Goal: Information Seeking & Learning: Compare options

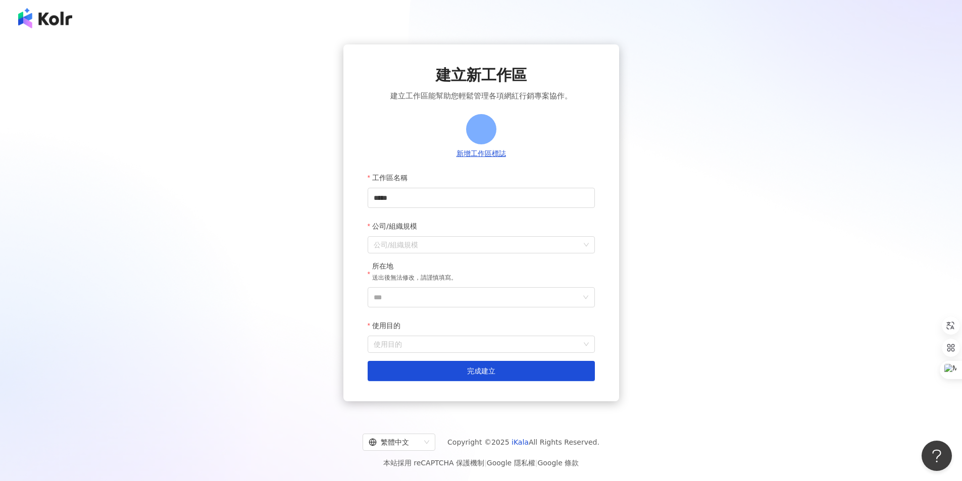
click at [54, 18] on img at bounding box center [45, 18] width 54 height 20
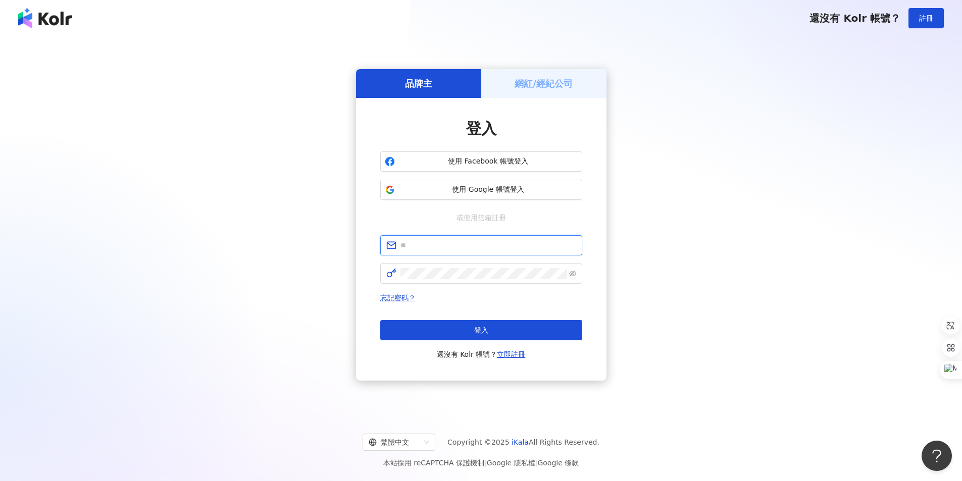
type input "**********"
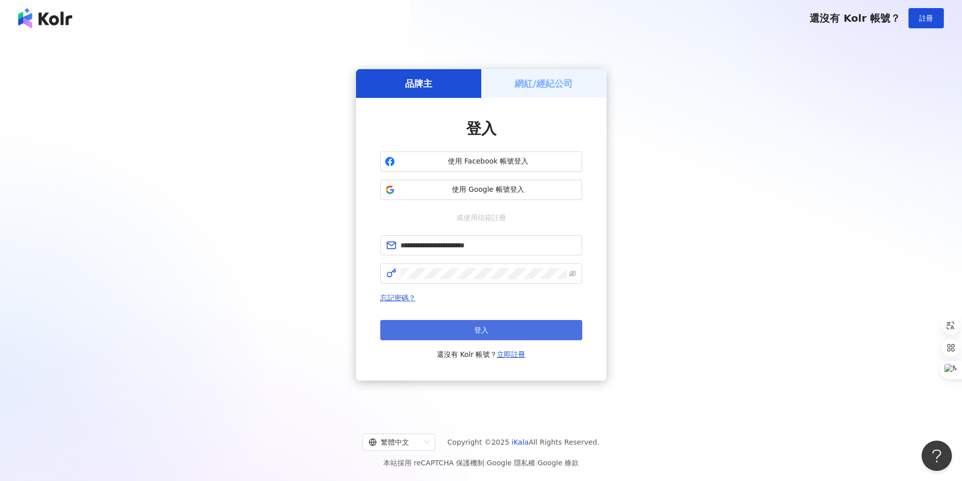
click at [494, 330] on button "登入" at bounding box center [481, 330] width 202 height 20
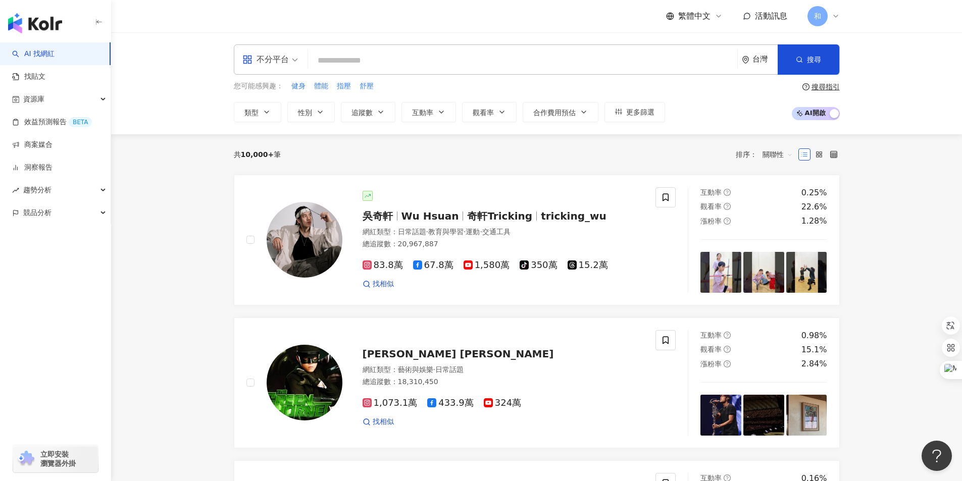
click at [276, 60] on div "不分平台" at bounding box center [265, 59] width 46 height 16
click at [267, 123] on div "Facebook" at bounding box center [273, 125] width 57 height 13
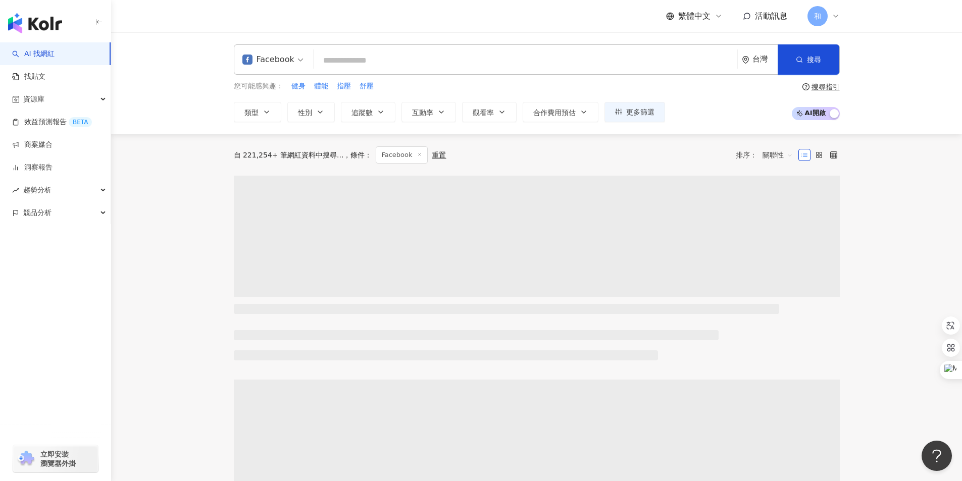
click at [352, 59] on input "search" at bounding box center [525, 60] width 415 height 19
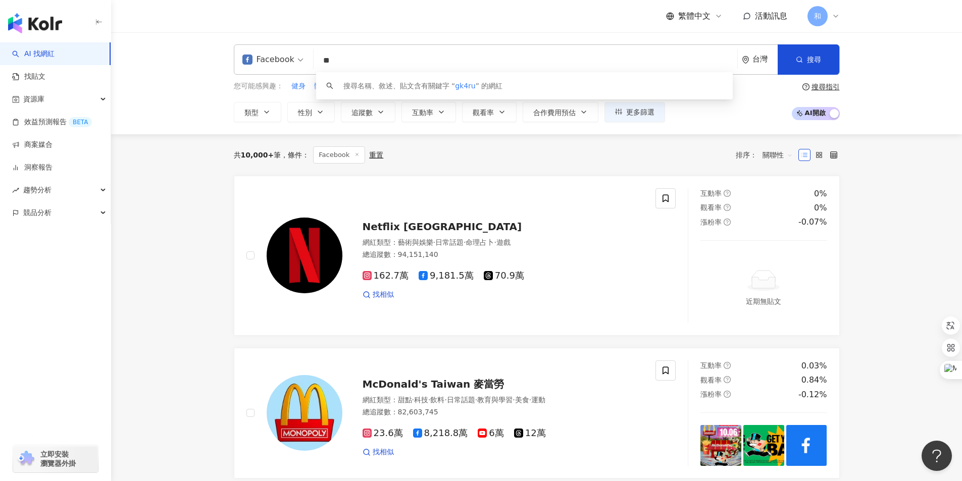
type input "*"
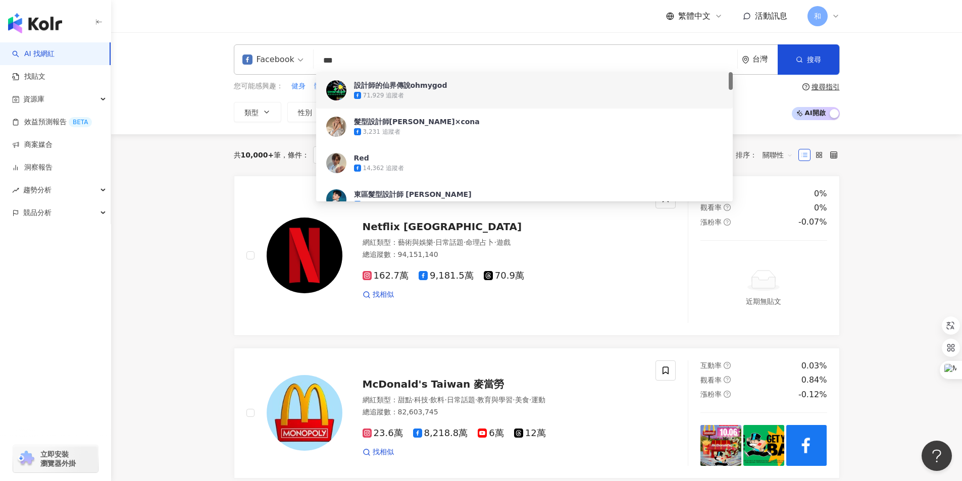
click at [322, 59] on input "***" at bounding box center [525, 60] width 415 height 19
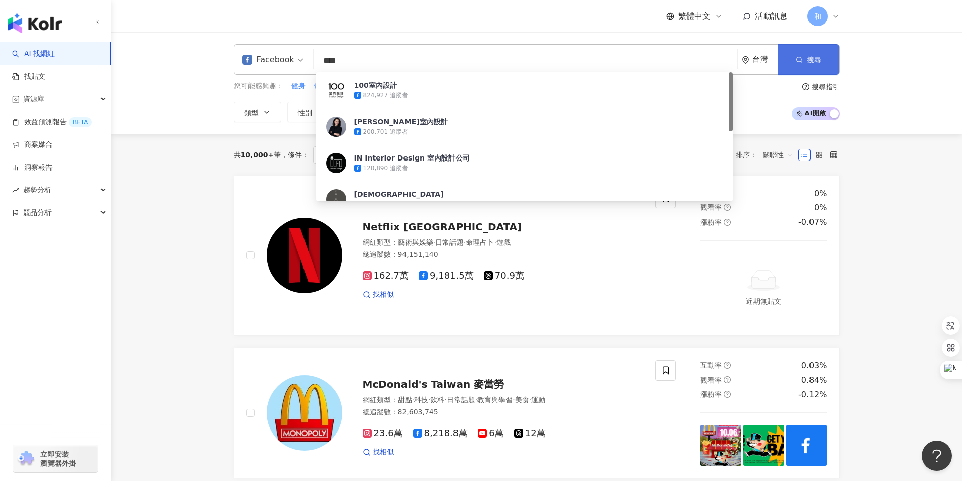
type input "****"
click at [811, 60] on span "搜尋" at bounding box center [814, 60] width 14 height 8
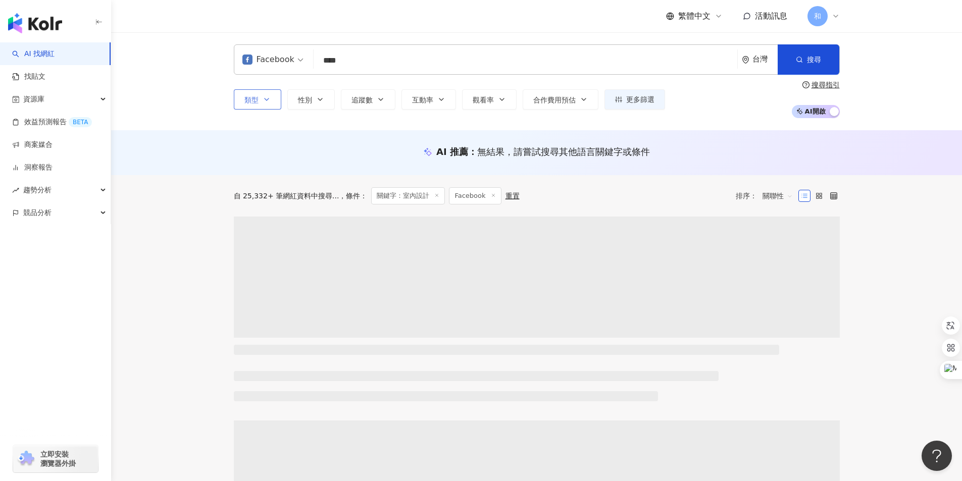
click at [264, 101] on icon "button" at bounding box center [267, 99] width 8 height 8
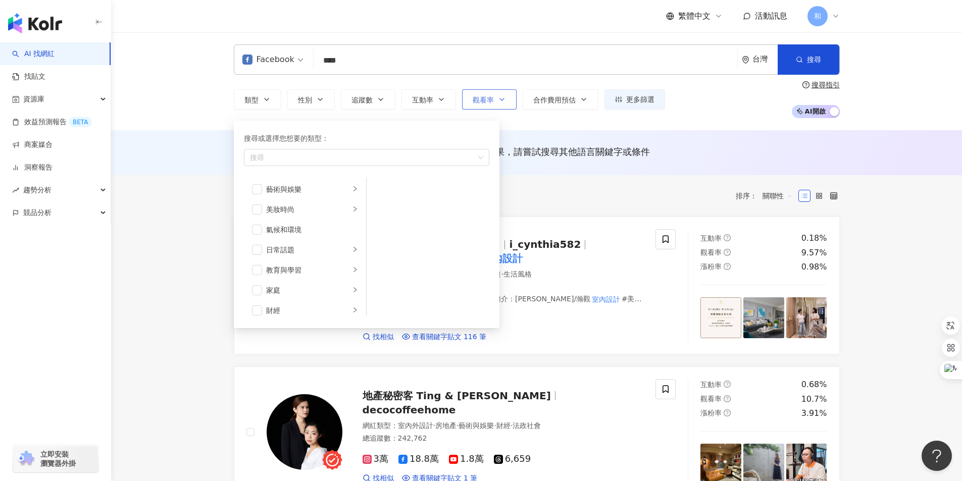
click at [509, 100] on button "觀看率" at bounding box center [489, 99] width 55 height 20
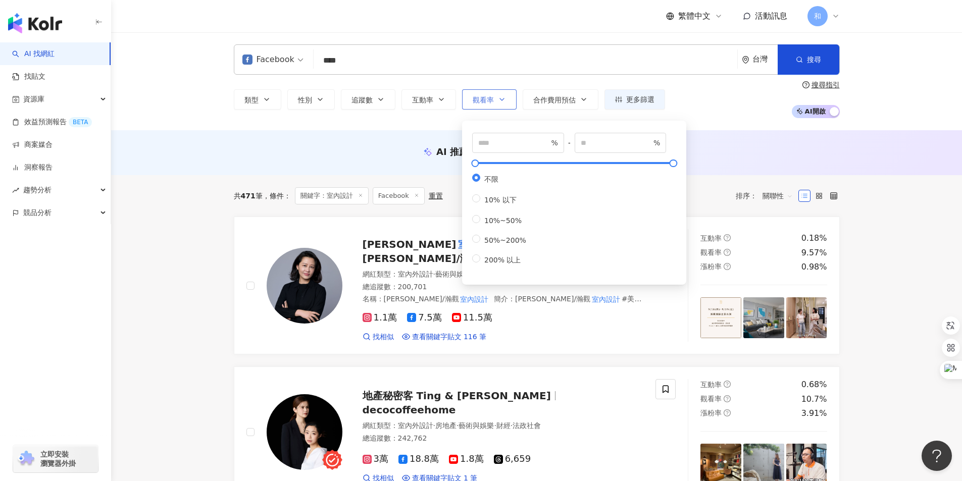
click at [505, 100] on icon "button" at bounding box center [502, 99] width 8 height 8
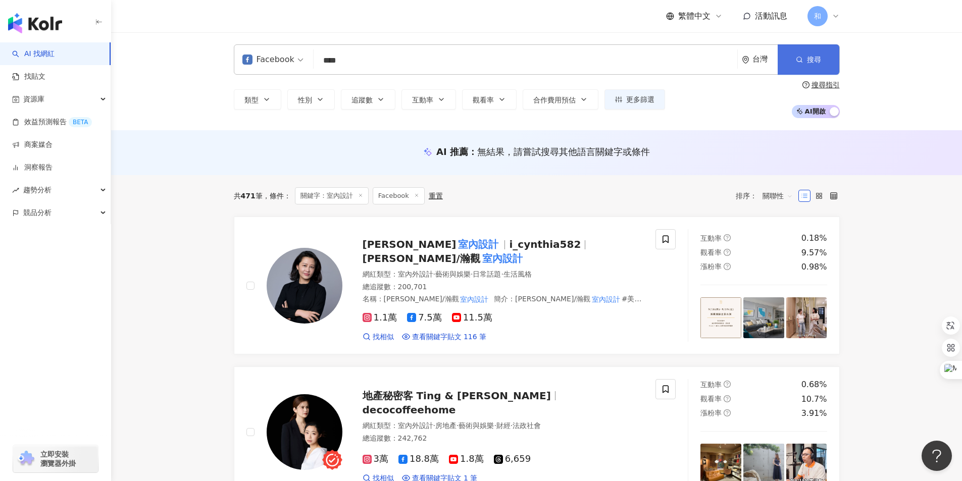
click at [800, 63] on icon "button" at bounding box center [799, 59] width 7 height 7
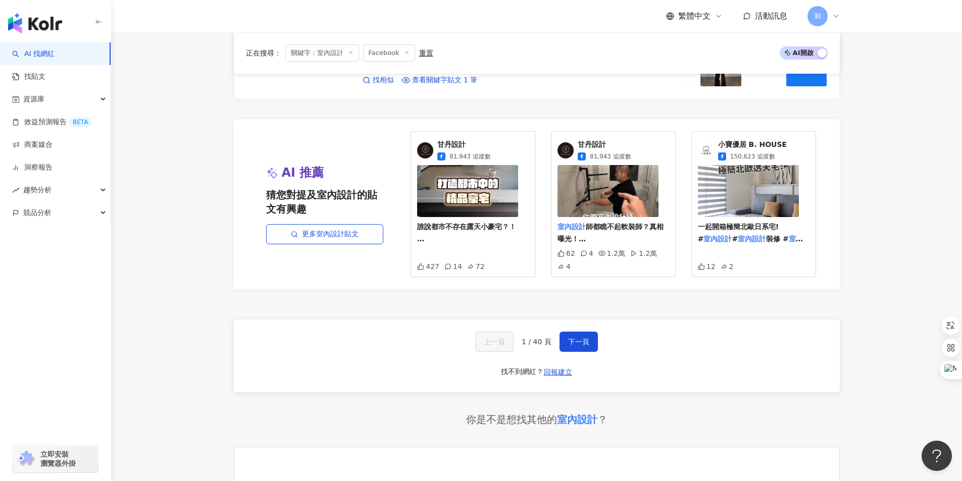
scroll to position [1969, 0]
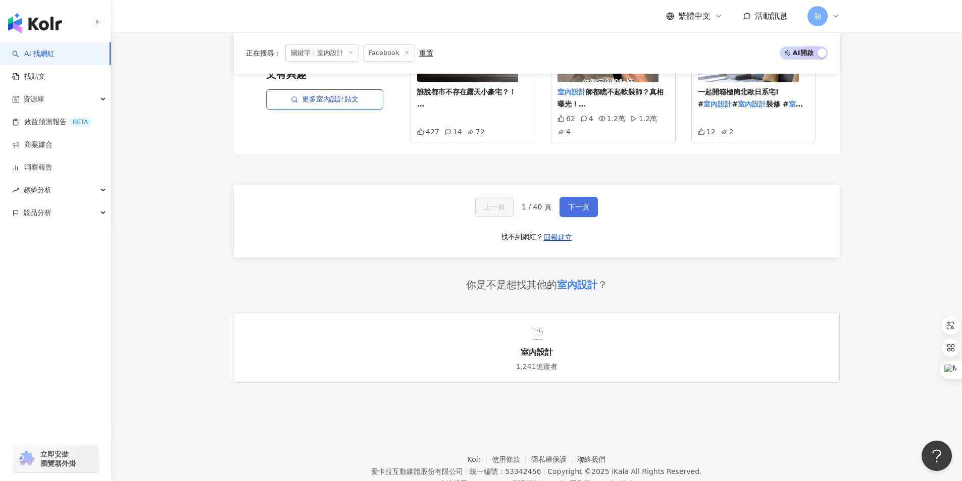
click at [574, 203] on span "下一頁" at bounding box center [578, 207] width 21 height 8
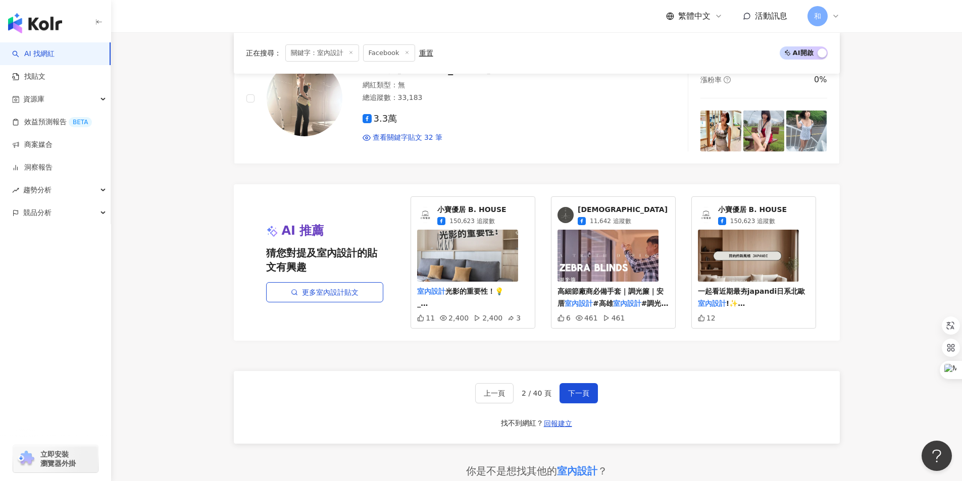
scroll to position [1767, 0]
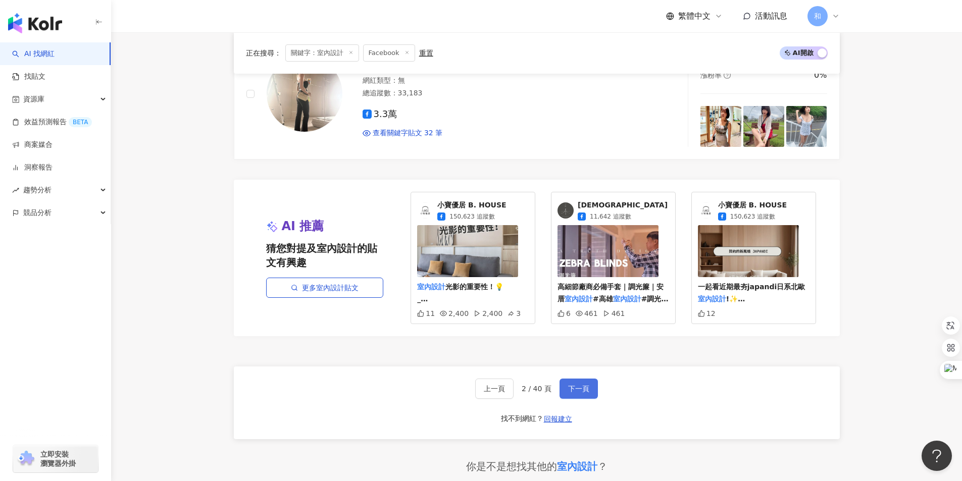
click at [578, 387] on span "下一頁" at bounding box center [578, 389] width 21 height 8
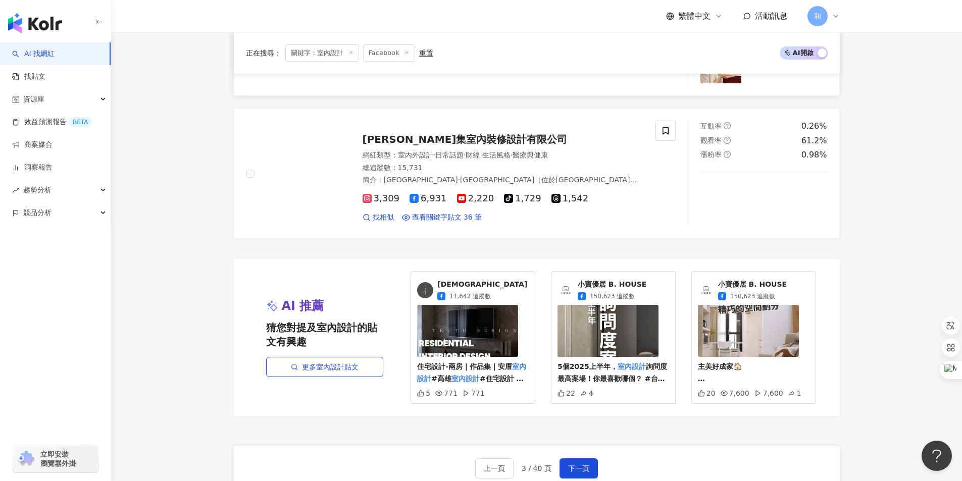
scroll to position [1868, 0]
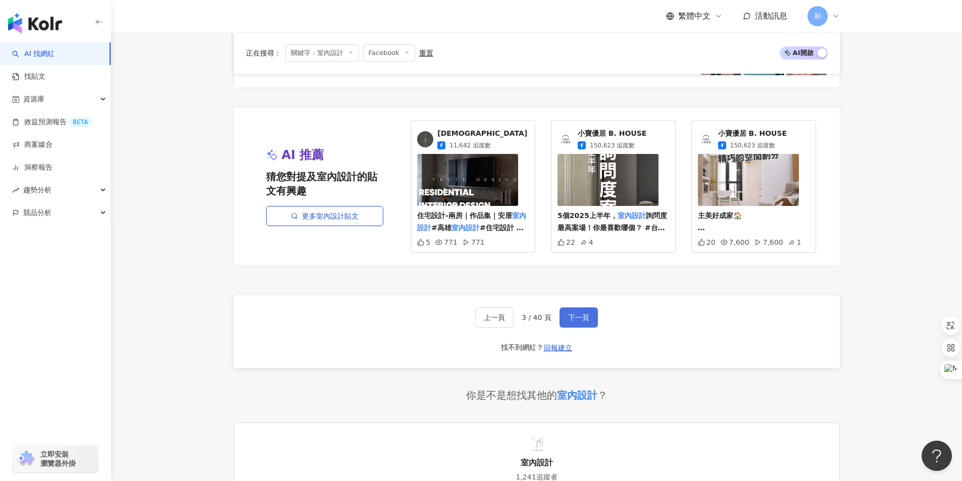
click at [568, 313] on span "下一頁" at bounding box center [578, 317] width 21 height 8
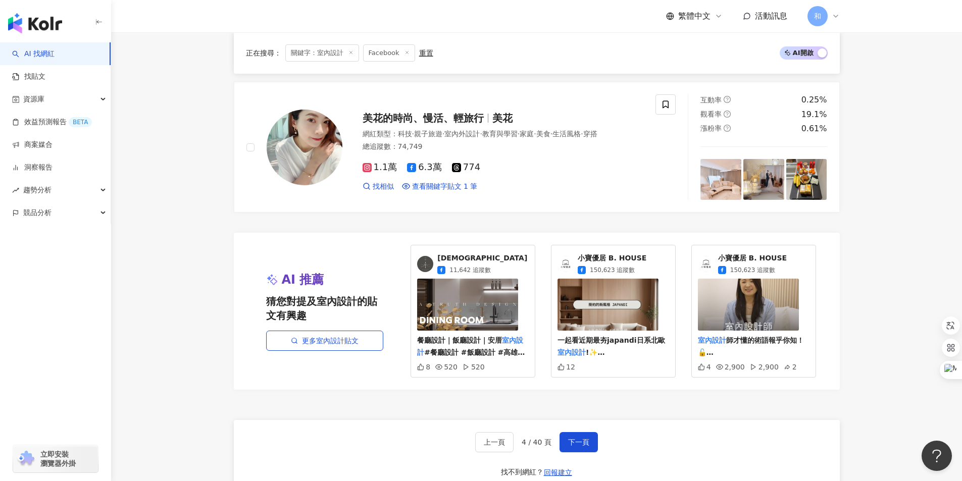
scroll to position [1889, 0]
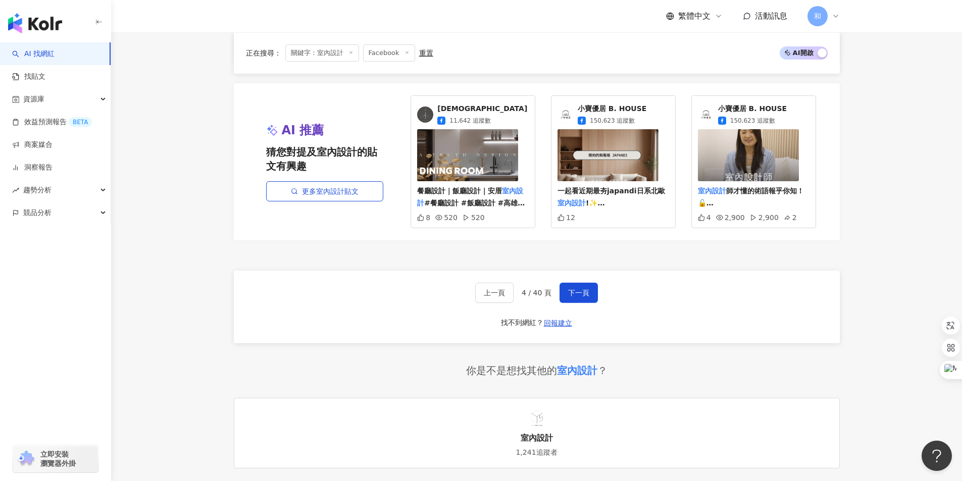
drag, startPoint x: 580, startPoint y: 275, endPoint x: 544, endPoint y: 276, distance: 36.4
click at [580, 289] on span "下一頁" at bounding box center [578, 293] width 21 height 8
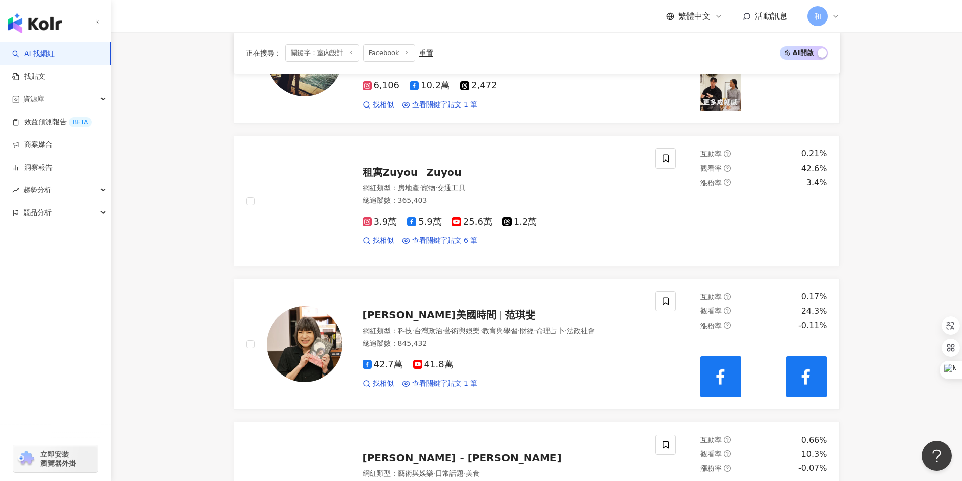
scroll to position [510, 0]
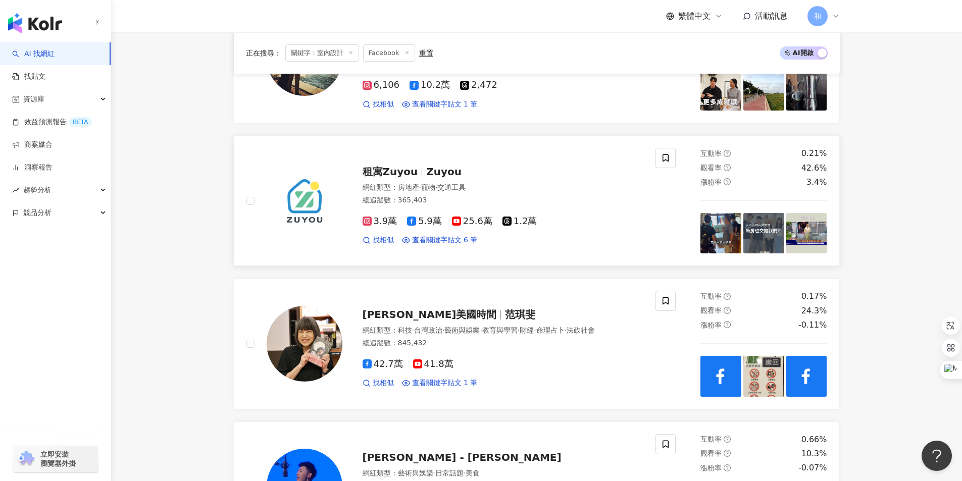
click at [534, 149] on div "租寓Zuyou Zuyou 網紅類型 ： 房地產 · 寵物 · 交通工具 總追蹤數 ： 365,403 3.9萬 5.9萬 25.6萬 1.2萬 找相似 查看…" at bounding box center [450, 201] width 409 height 106
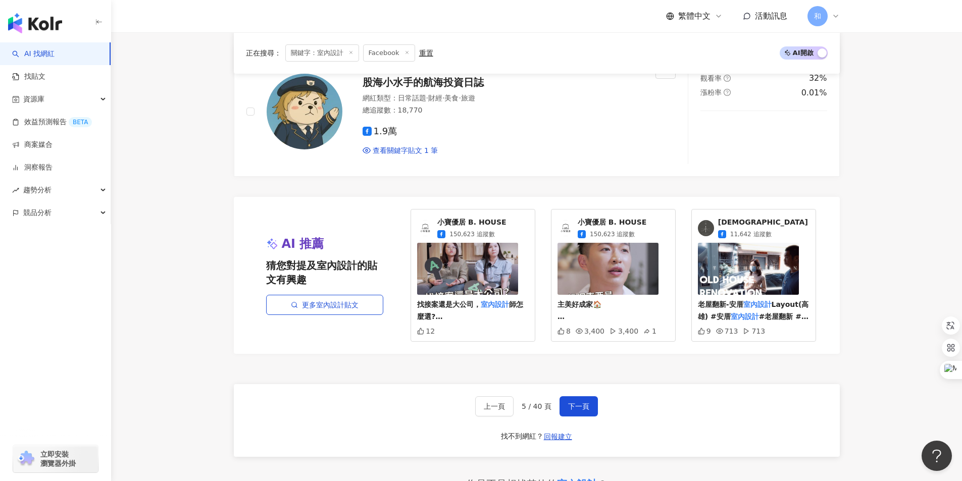
scroll to position [1772, 0]
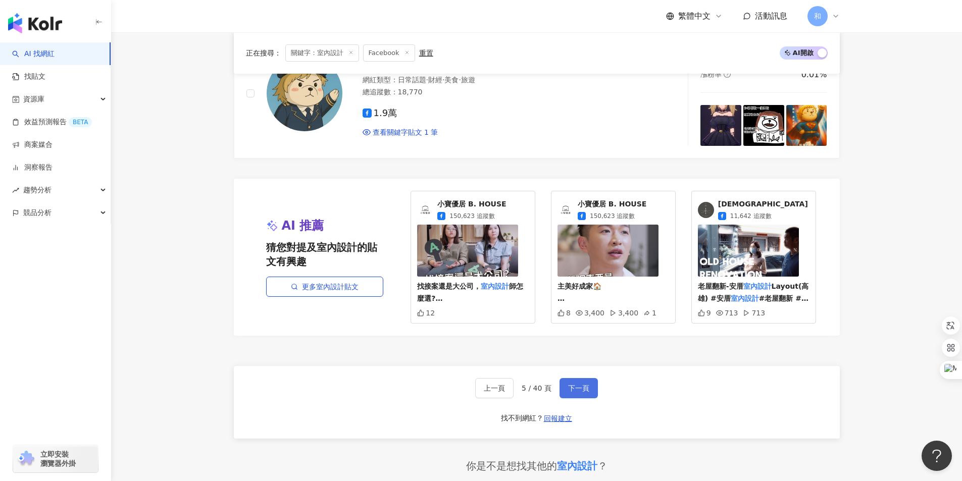
click at [578, 384] on span "下一頁" at bounding box center [578, 388] width 21 height 8
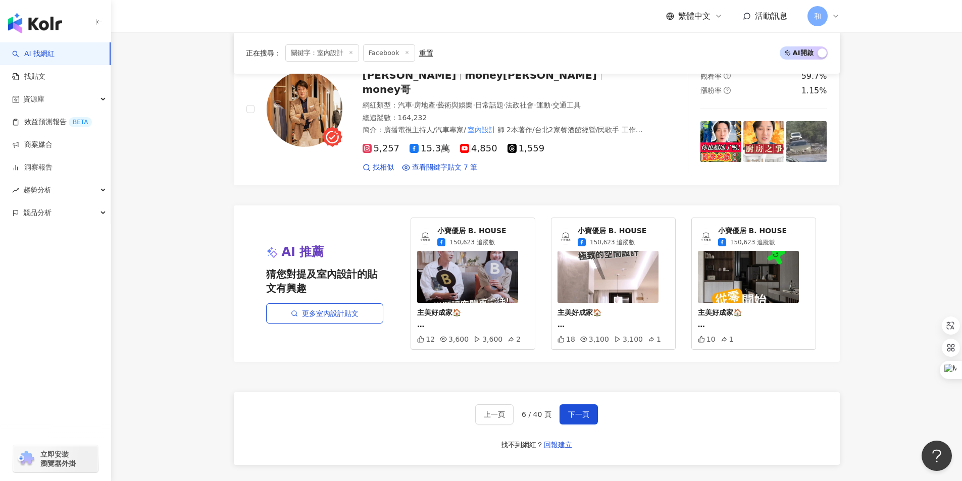
scroll to position [1767, 0]
click at [581, 410] on span "下一頁" at bounding box center [578, 414] width 21 height 8
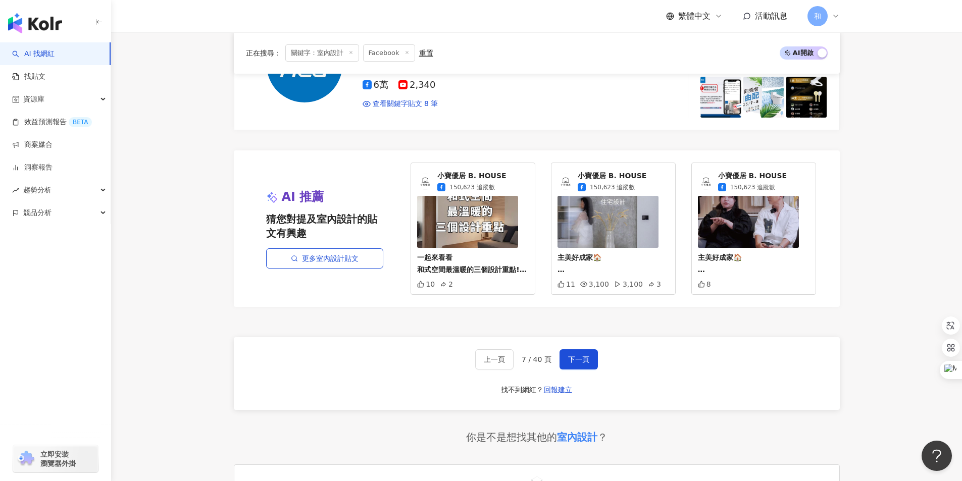
scroll to position [1918, 0]
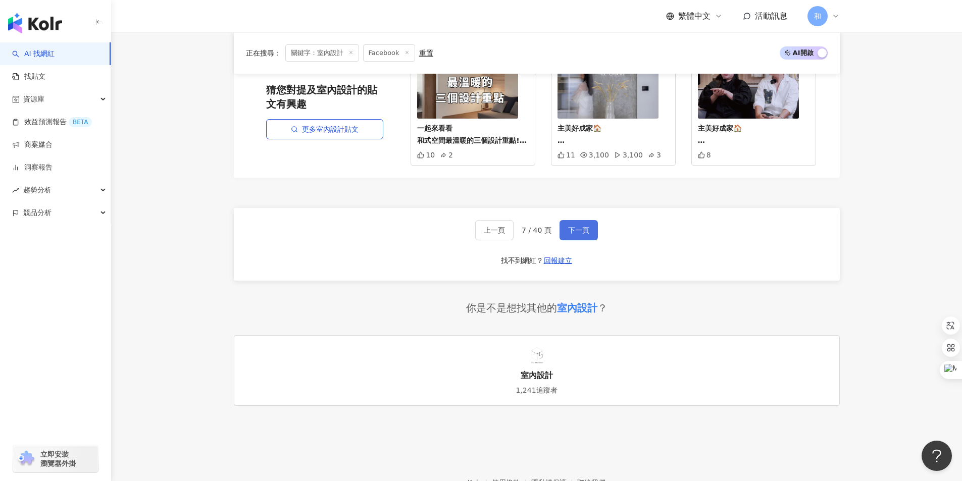
click at [570, 236] on button "下一頁" at bounding box center [578, 230] width 38 height 20
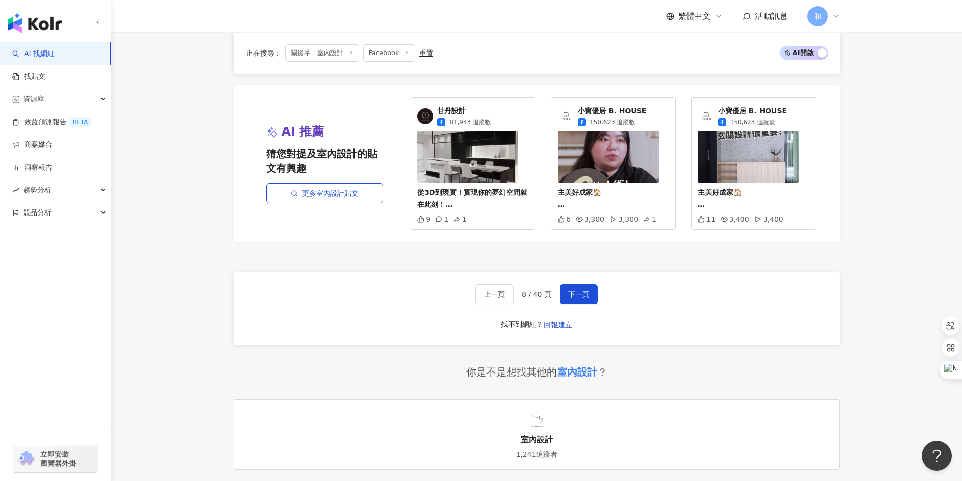
scroll to position [1969, 0]
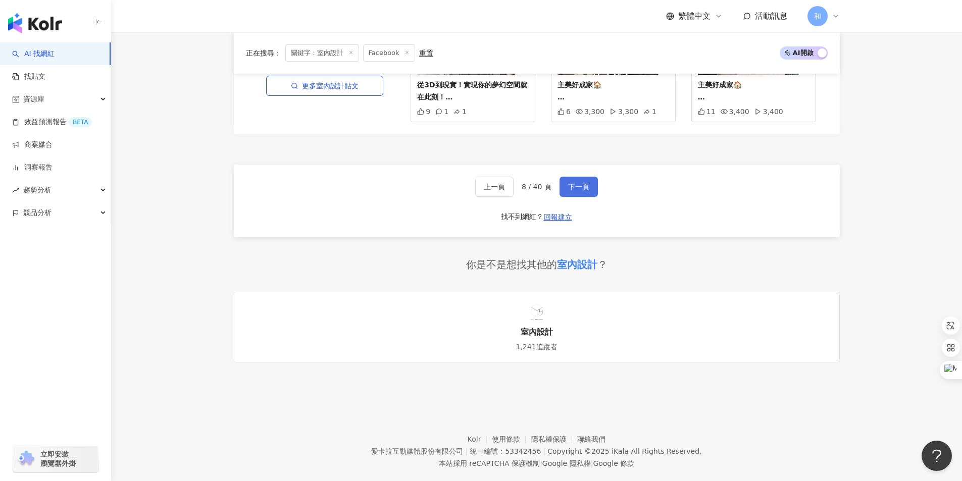
click at [581, 177] on button "下一頁" at bounding box center [578, 187] width 38 height 20
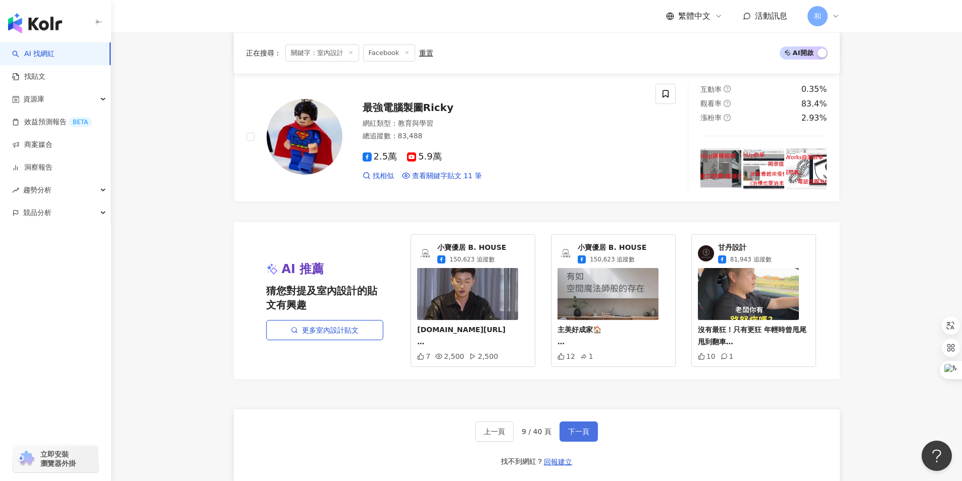
scroll to position [1817, 0]
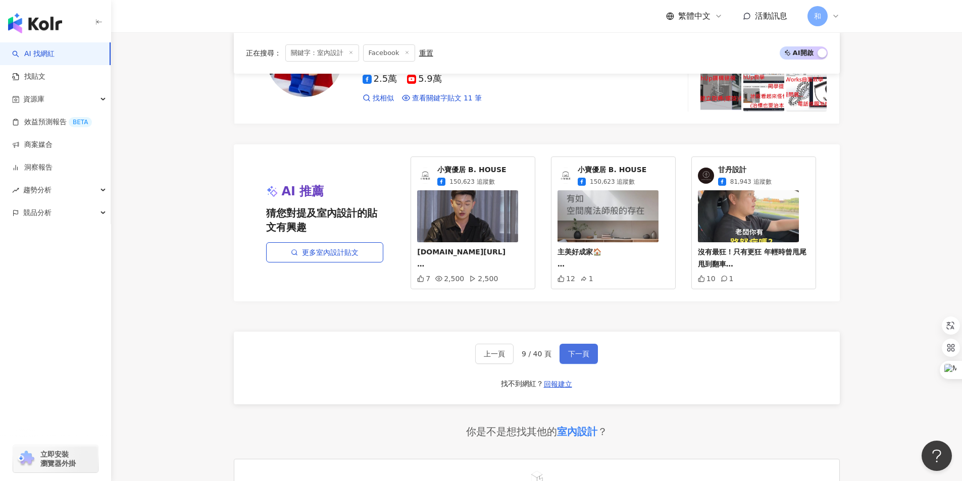
click at [575, 350] on span "下一頁" at bounding box center [578, 354] width 21 height 8
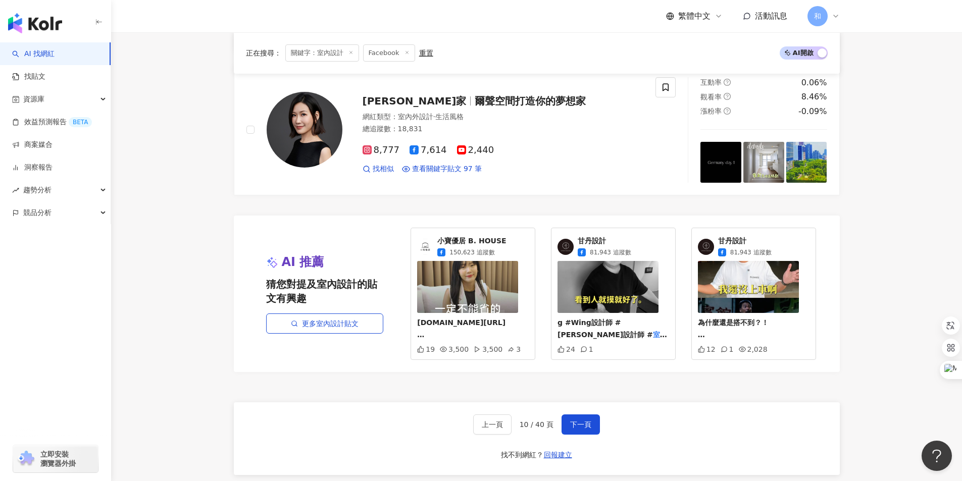
scroll to position [1838, 0]
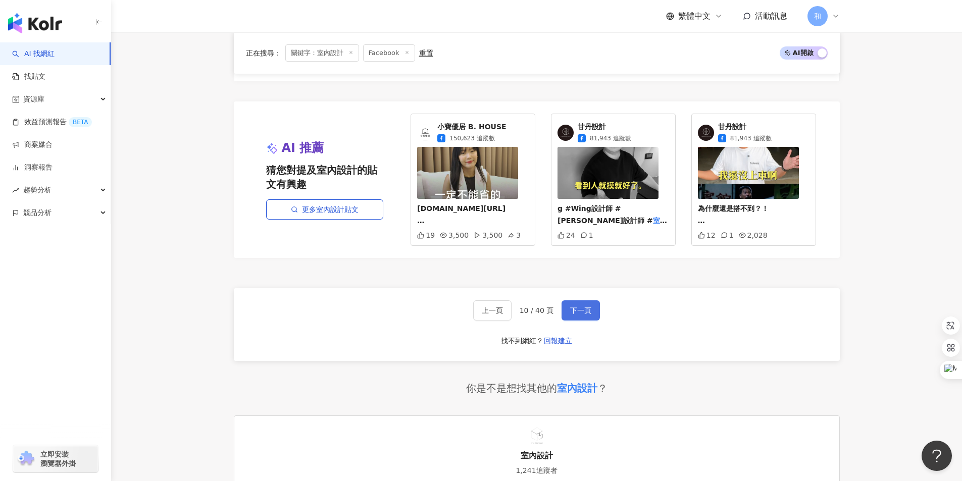
click at [584, 311] on span "下一頁" at bounding box center [580, 310] width 21 height 8
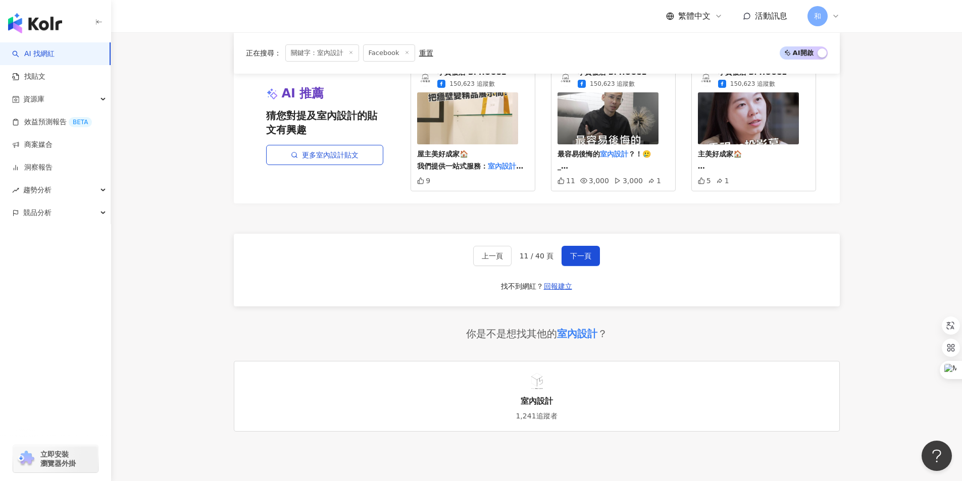
scroll to position [1969, 0]
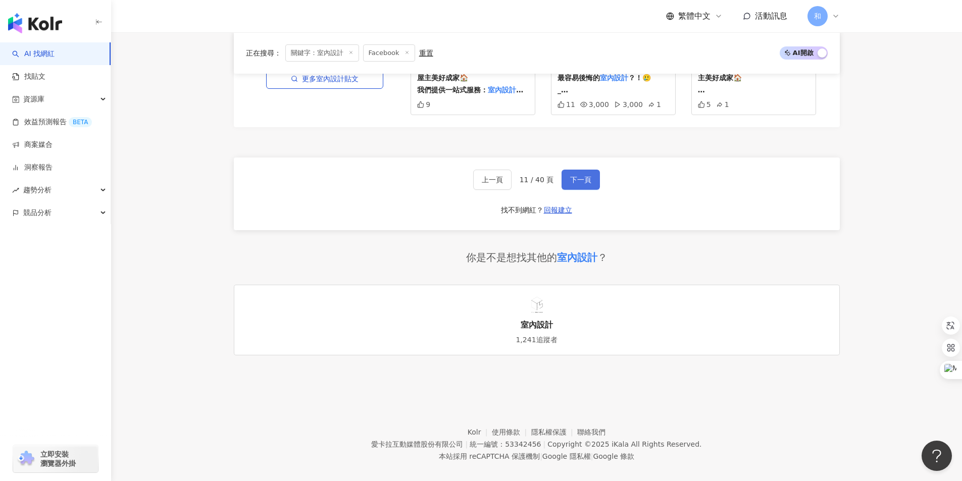
drag, startPoint x: 586, startPoint y: 183, endPoint x: 579, endPoint y: 189, distance: 10.0
click at [588, 185] on button "下一頁" at bounding box center [580, 180] width 38 height 20
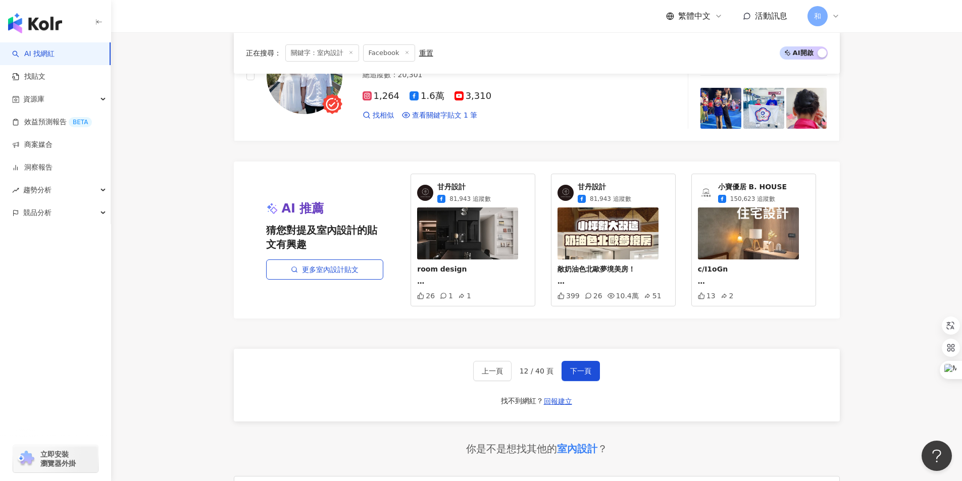
scroll to position [1868, 0]
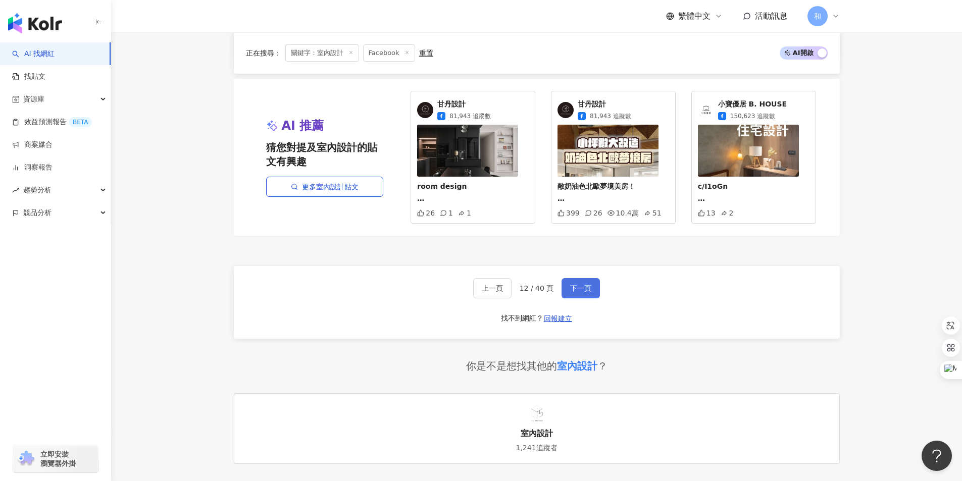
drag, startPoint x: 583, startPoint y: 290, endPoint x: 590, endPoint y: 289, distance: 7.2
click at [584, 290] on span "下一頁" at bounding box center [580, 288] width 21 height 8
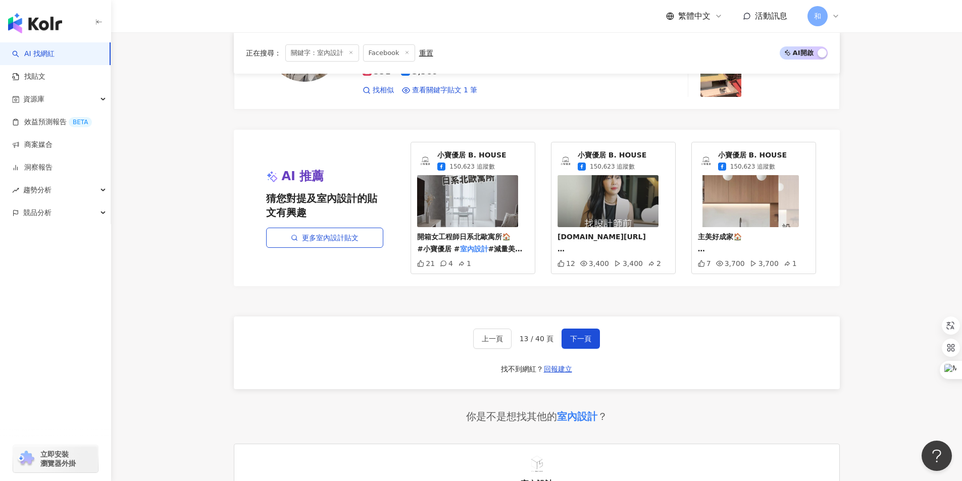
scroll to position [1817, 0]
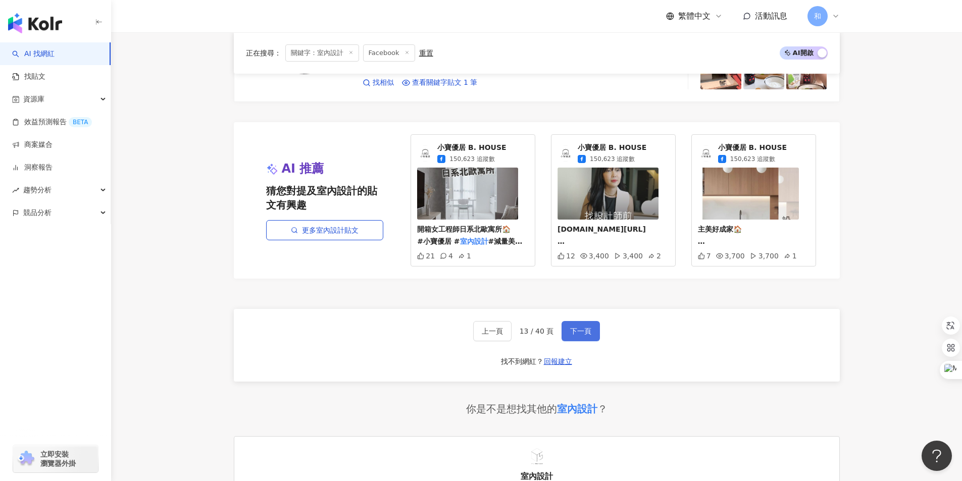
click at [581, 331] on span "下一頁" at bounding box center [580, 331] width 21 height 8
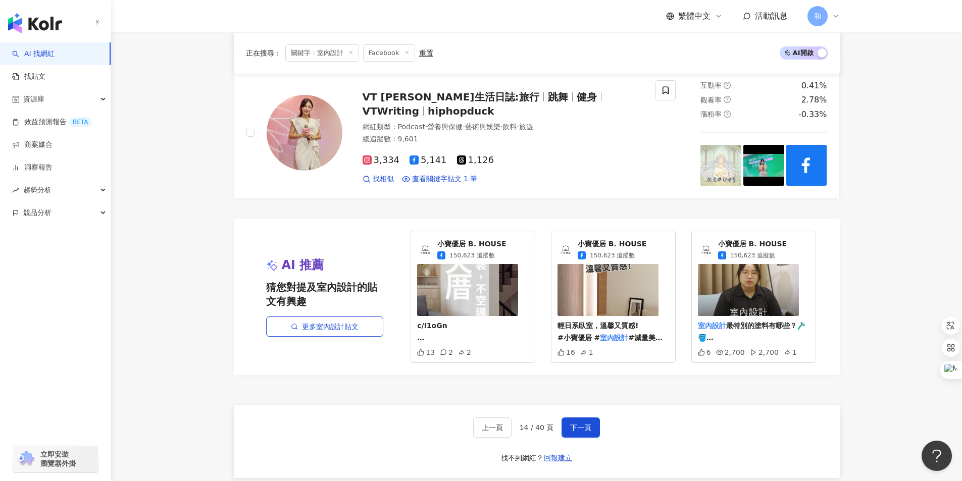
scroll to position [1868, 0]
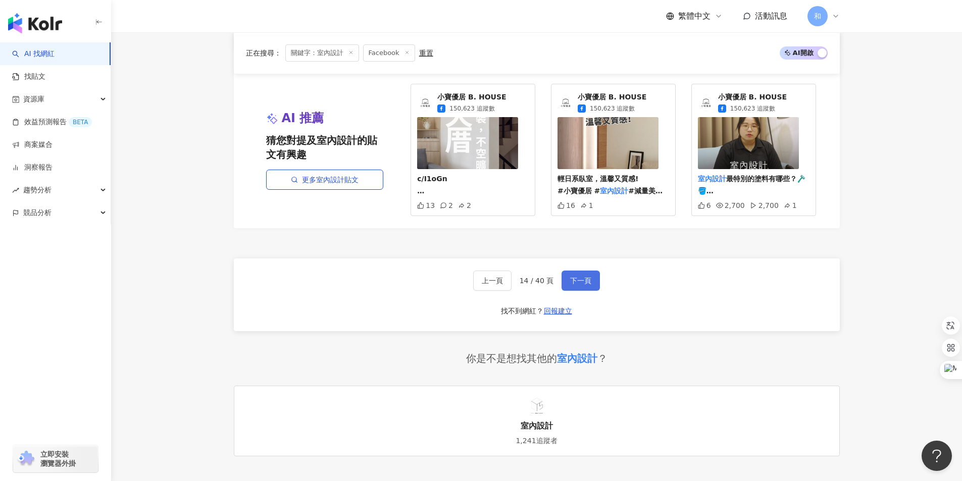
click at [574, 285] on span "下一頁" at bounding box center [580, 281] width 21 height 8
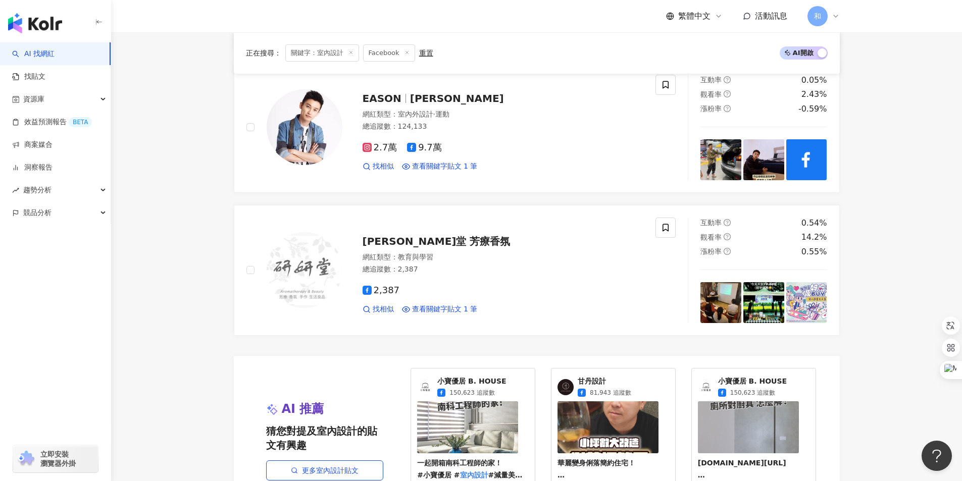
scroll to position [1716, 0]
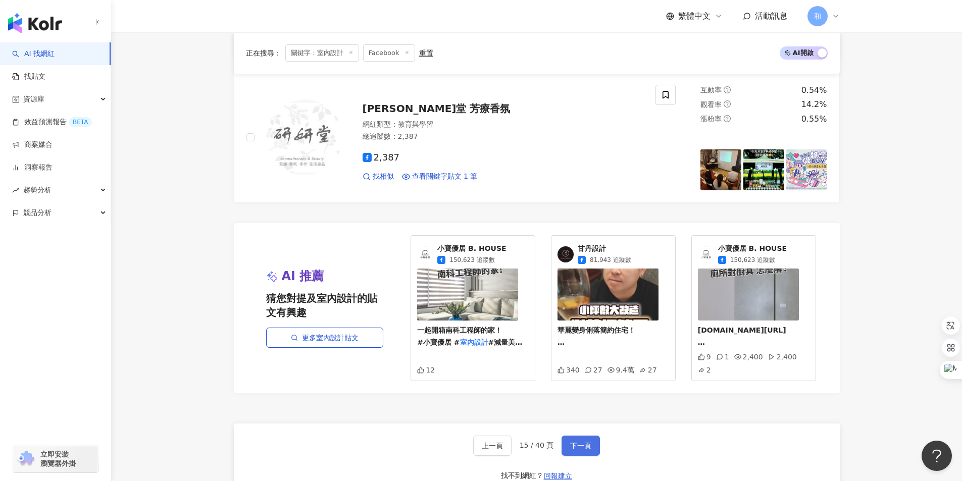
click at [583, 437] on button "下一頁" at bounding box center [580, 446] width 38 height 20
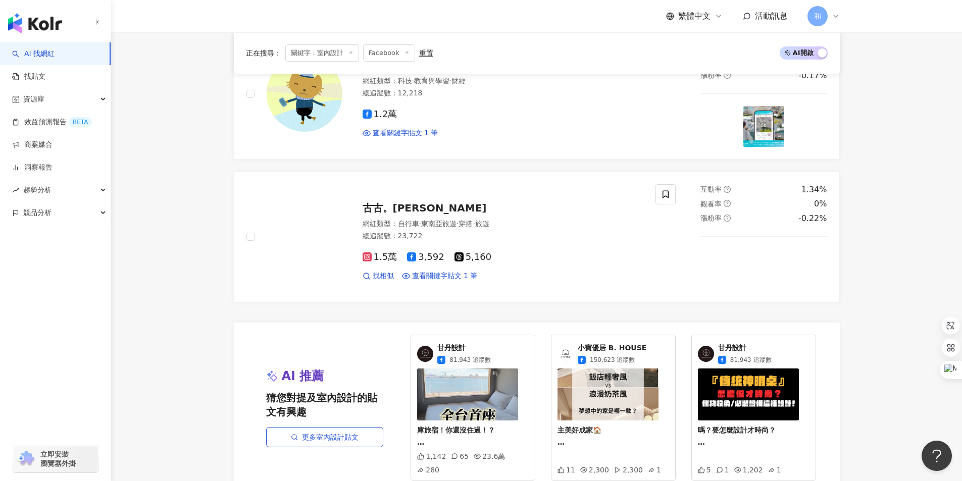
scroll to position [1767, 0]
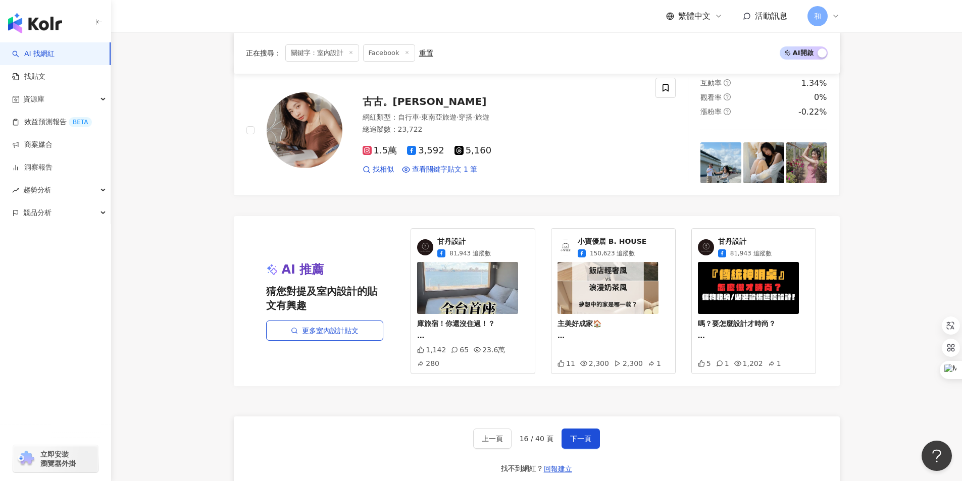
drag, startPoint x: 583, startPoint y: 386, endPoint x: 557, endPoint y: 383, distance: 26.5
click at [584, 435] on span "下一頁" at bounding box center [580, 439] width 21 height 8
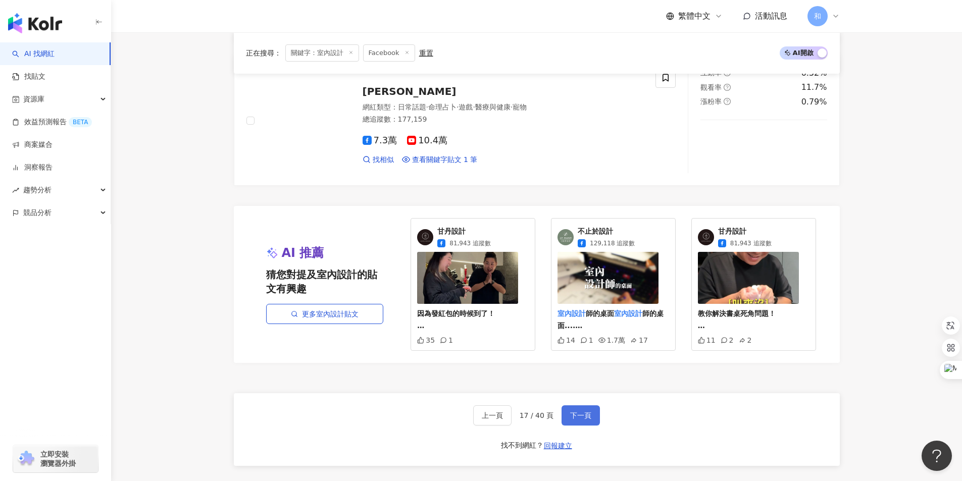
scroll to position [1764, 0]
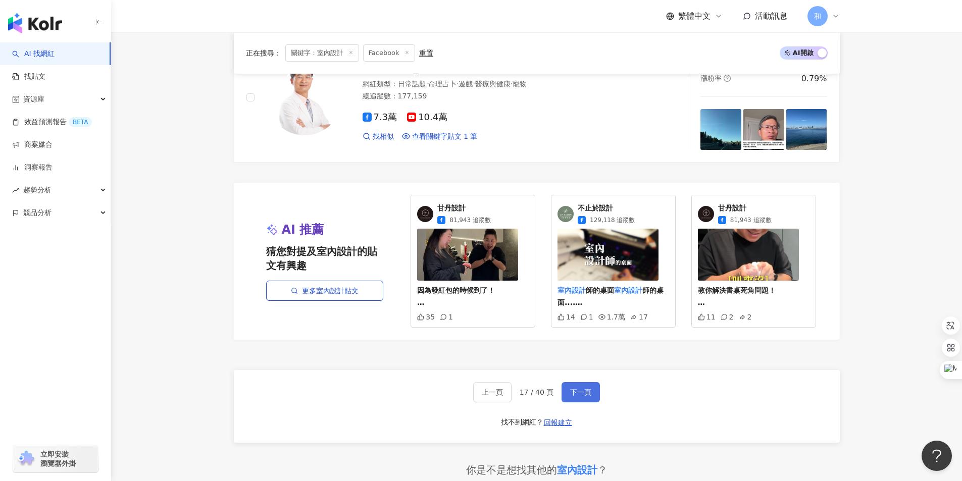
click at [588, 394] on span "下一頁" at bounding box center [580, 392] width 21 height 8
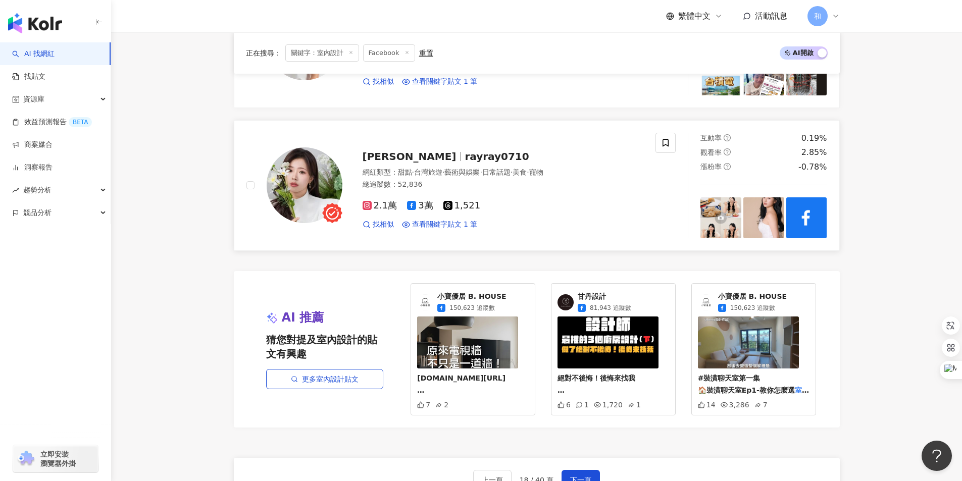
scroll to position [1817, 0]
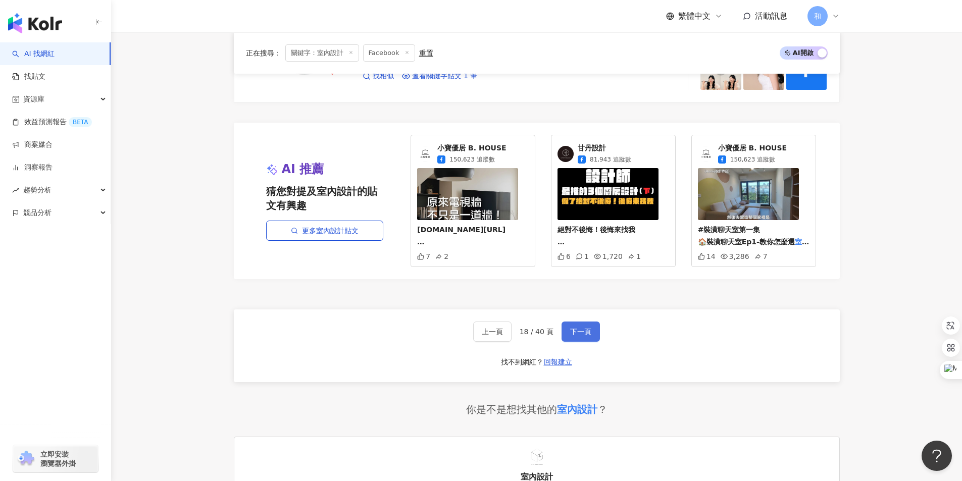
click at [582, 332] on span "下一頁" at bounding box center [580, 332] width 21 height 8
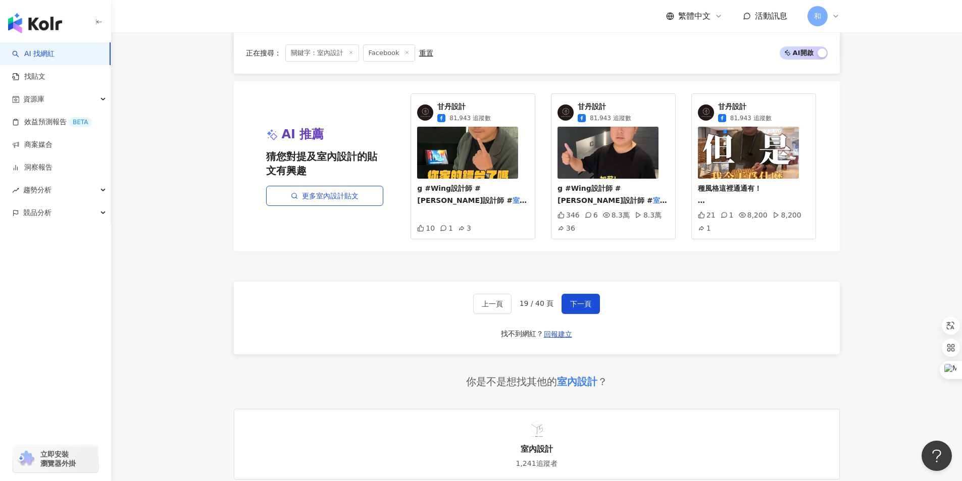
scroll to position [1861, 0]
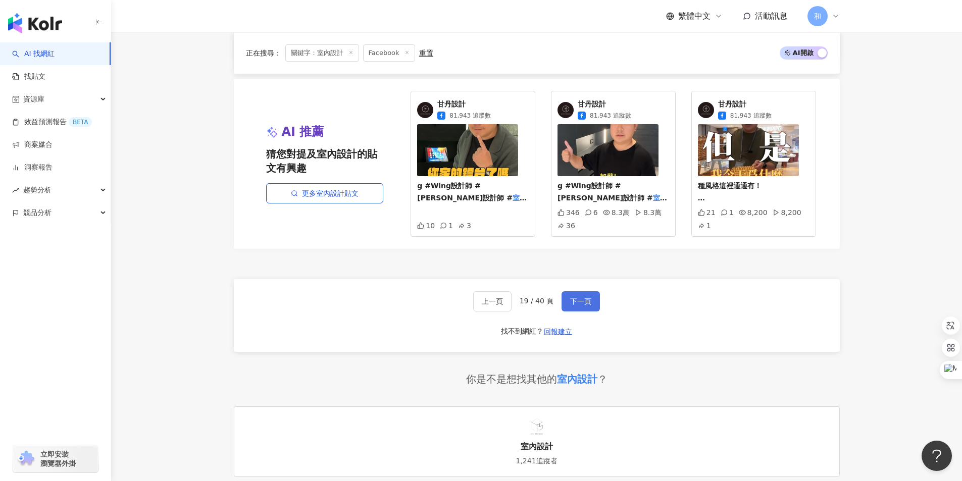
click at [585, 303] on span "下一頁" at bounding box center [580, 301] width 21 height 8
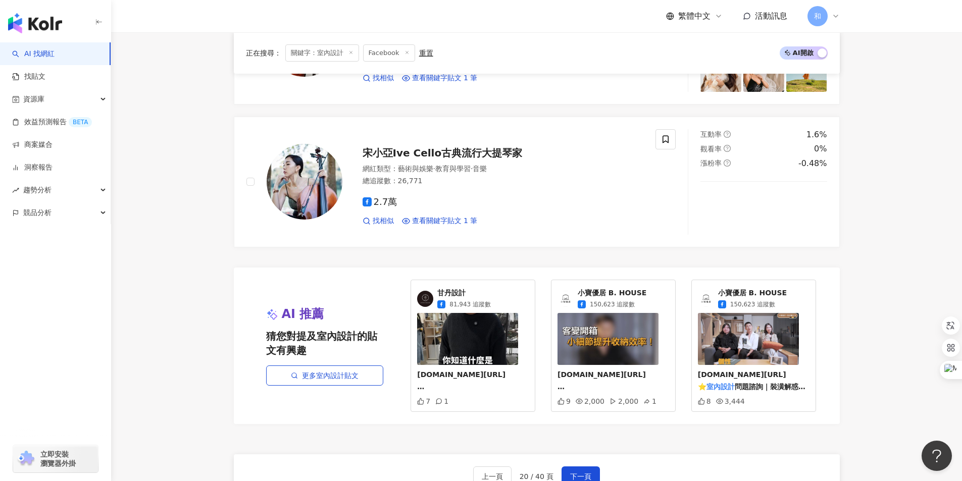
scroll to position [1786, 0]
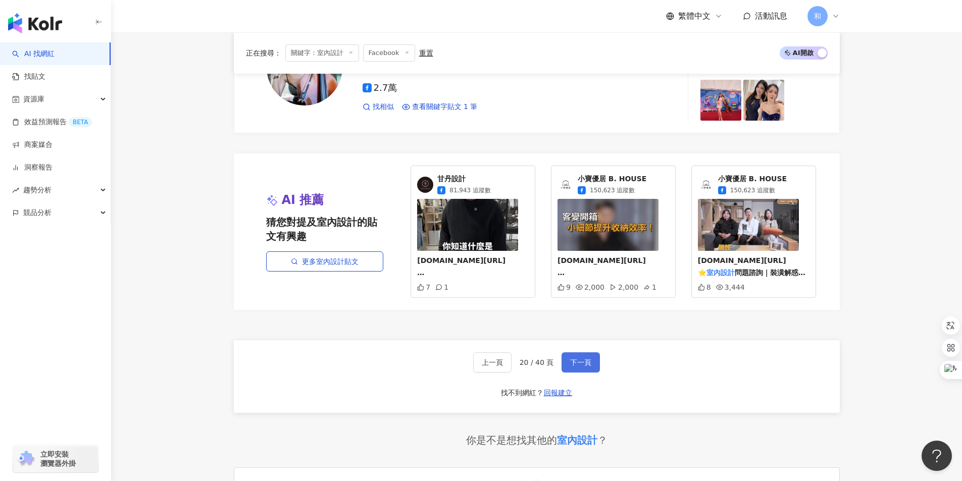
drag, startPoint x: 586, startPoint y: 363, endPoint x: 582, endPoint y: 357, distance: 8.0
click at [586, 363] on span "下一頁" at bounding box center [580, 362] width 21 height 8
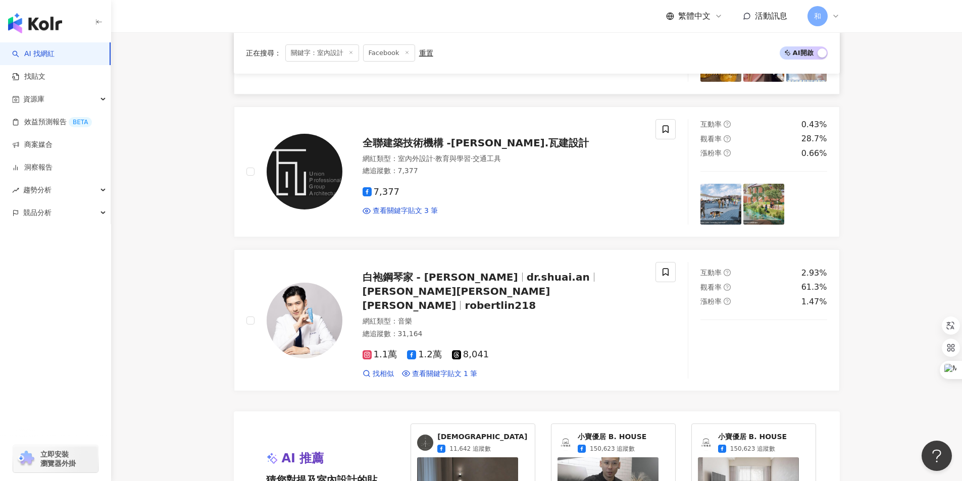
scroll to position [1615, 0]
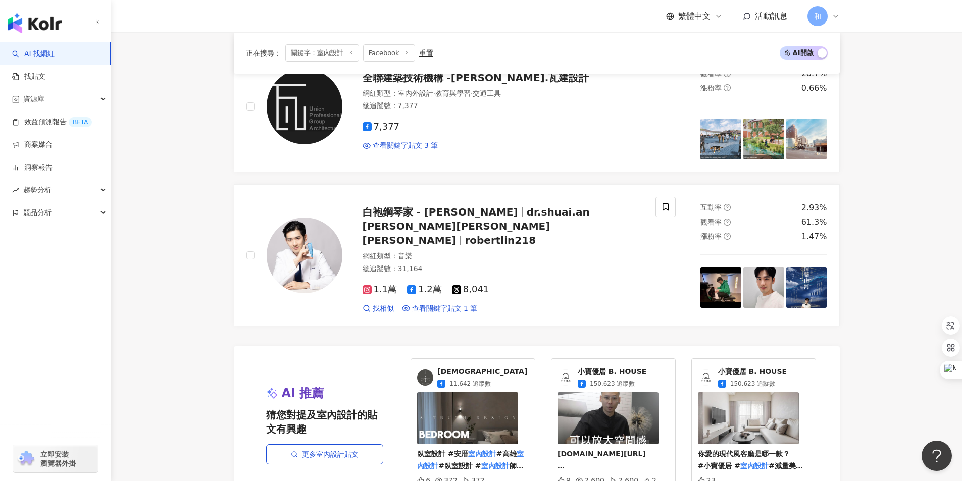
drag, startPoint x: 423, startPoint y: 268, endPoint x: 910, endPoint y: 348, distance: 493.1
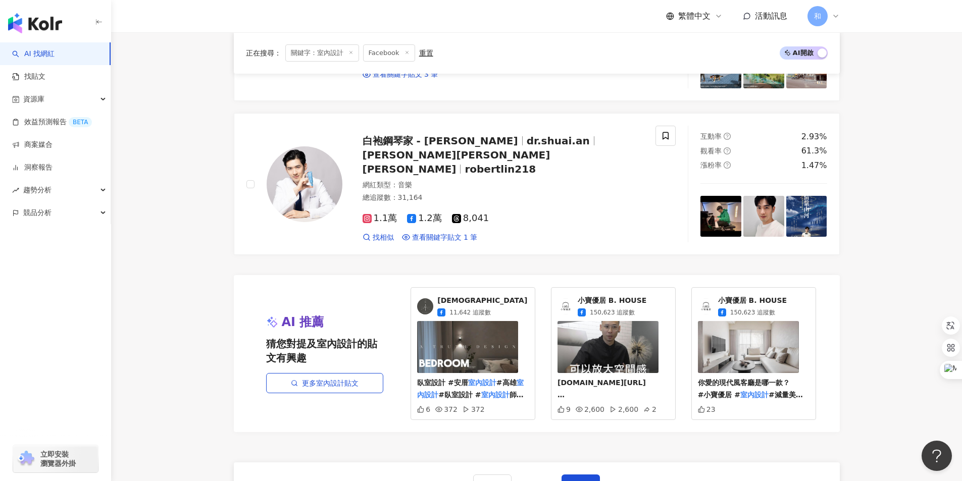
scroll to position [1767, 0]
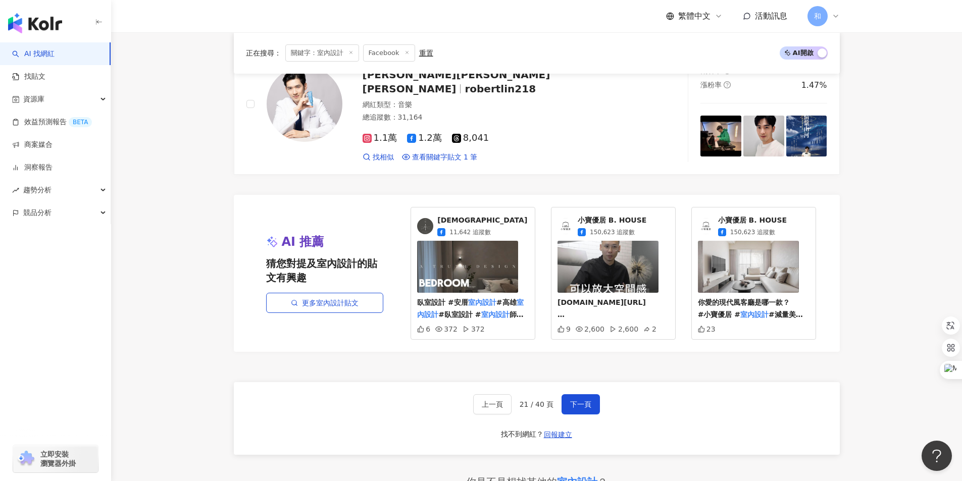
drag, startPoint x: 584, startPoint y: 384, endPoint x: 554, endPoint y: 384, distance: 29.8
click at [583, 400] on span "下一頁" at bounding box center [580, 404] width 21 height 8
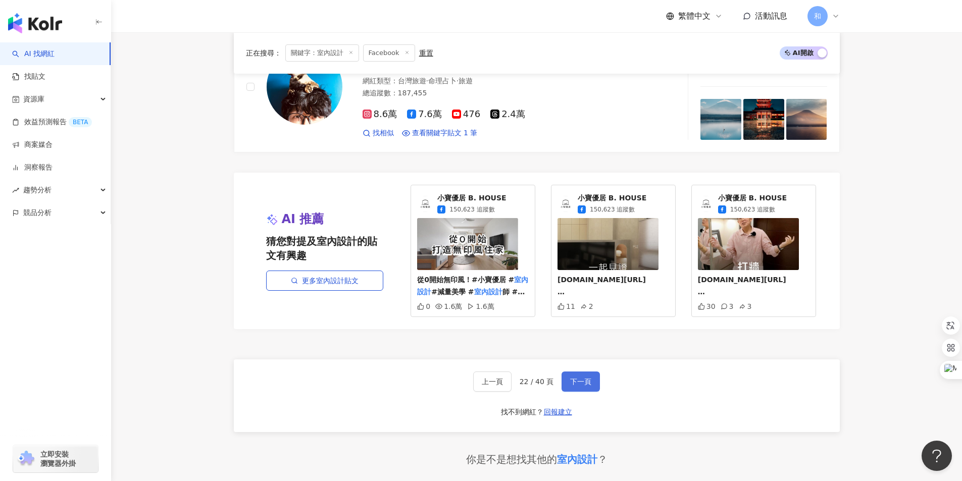
click at [587, 387] on button "下一頁" at bounding box center [580, 382] width 38 height 20
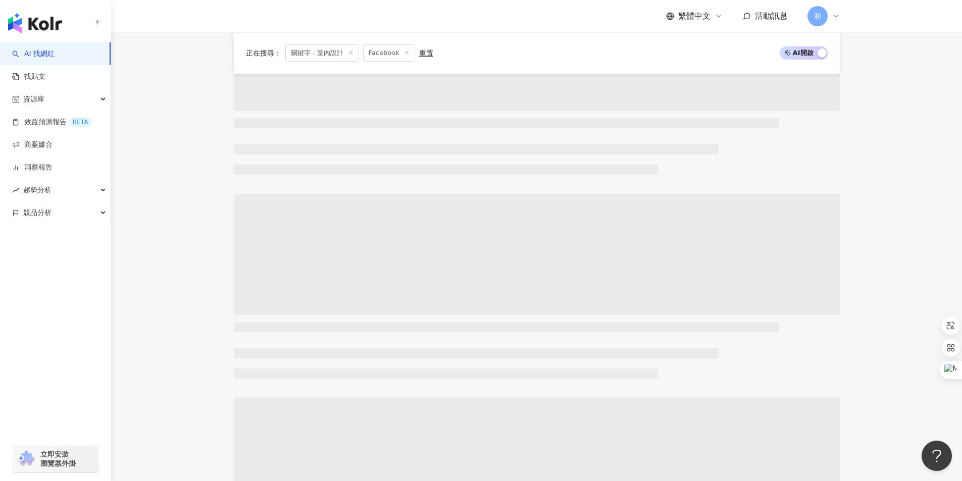
scroll to position [0, 0]
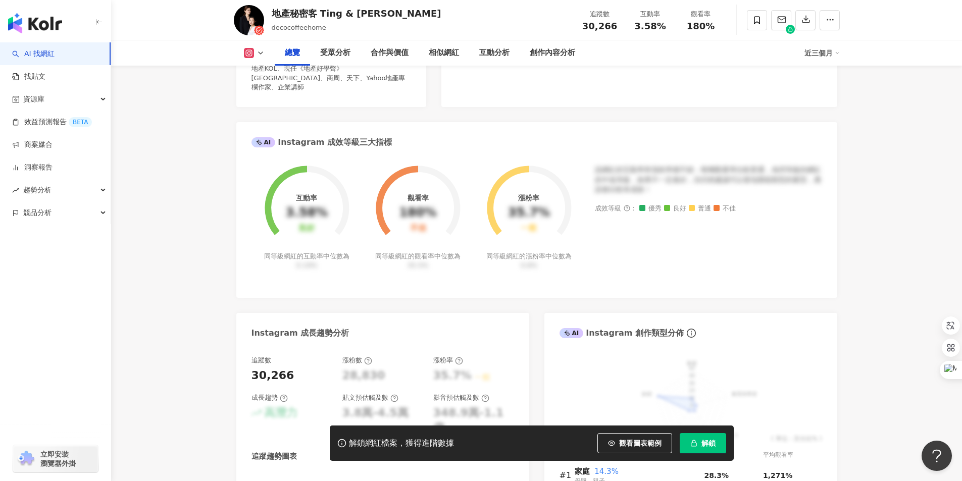
scroll to position [101, 0]
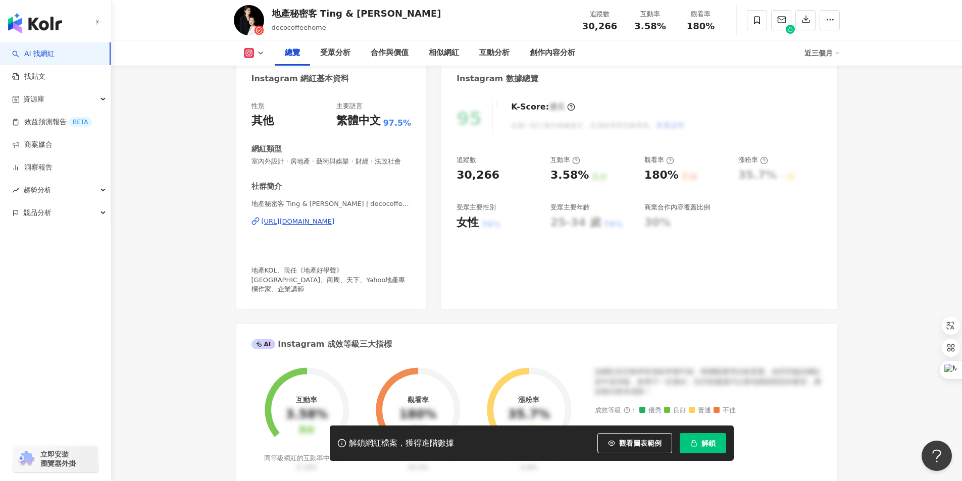
drag, startPoint x: 319, startPoint y: 11, endPoint x: 372, endPoint y: 16, distance: 52.7
click at [372, 16] on div "地產秘密客 Ting & Sam decocoffeehome 追蹤數 30,266 互動率 3.58% 觀看率 180%" at bounding box center [537, 20] width 646 height 40
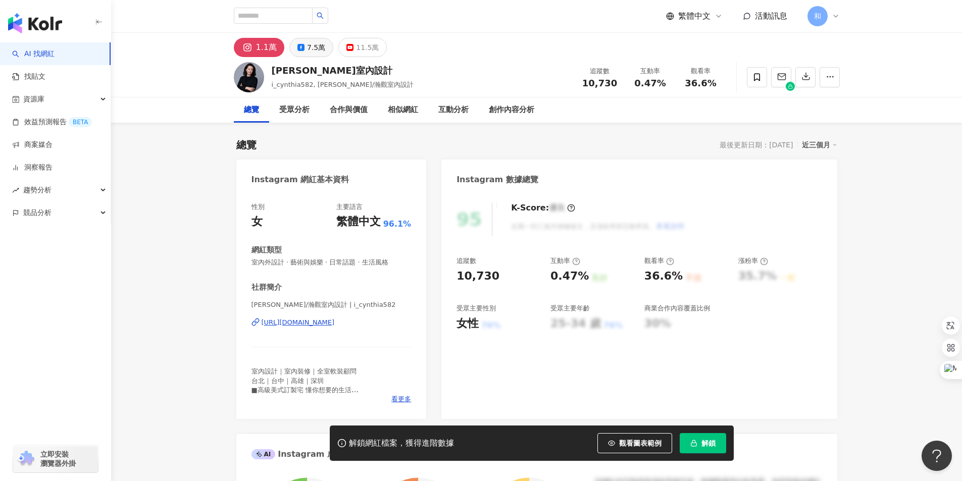
click at [307, 47] on div "7.5萬" at bounding box center [316, 47] width 18 height 14
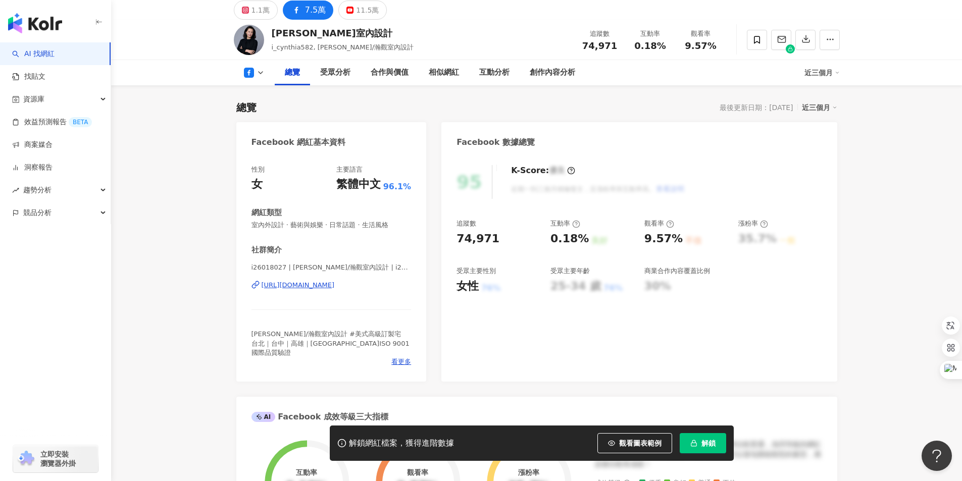
scroll to position [101, 0]
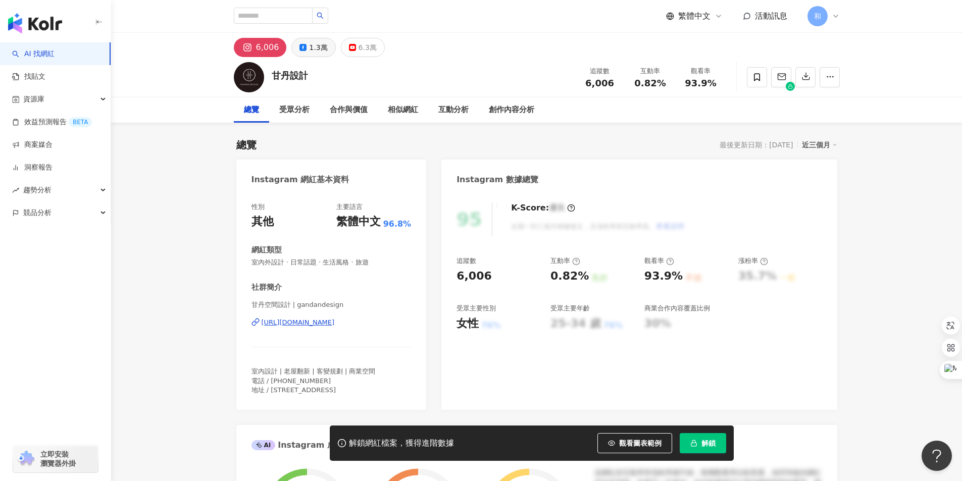
click at [309, 49] on div "1.3萬" at bounding box center [318, 47] width 18 height 14
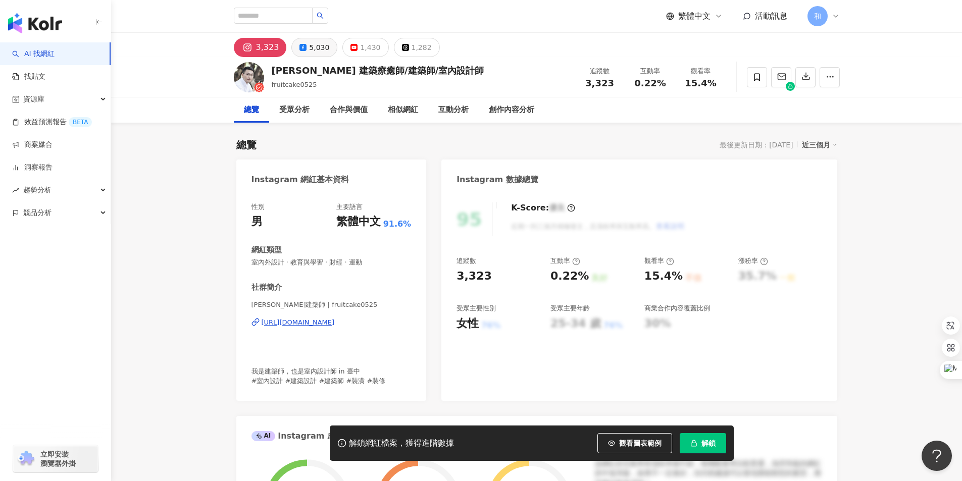
click at [322, 45] on div "5,030" at bounding box center [319, 47] width 20 height 14
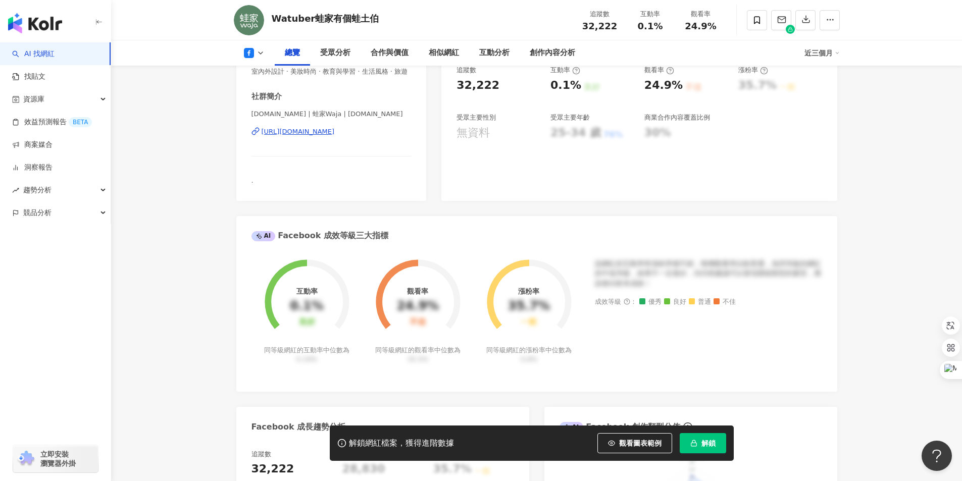
scroll to position [202, 0]
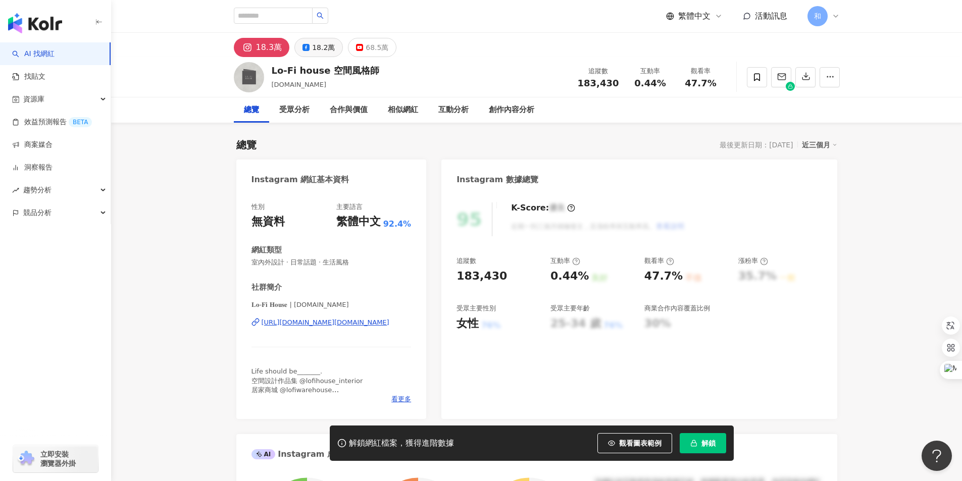
click at [320, 50] on div "18.2萬" at bounding box center [323, 47] width 23 height 14
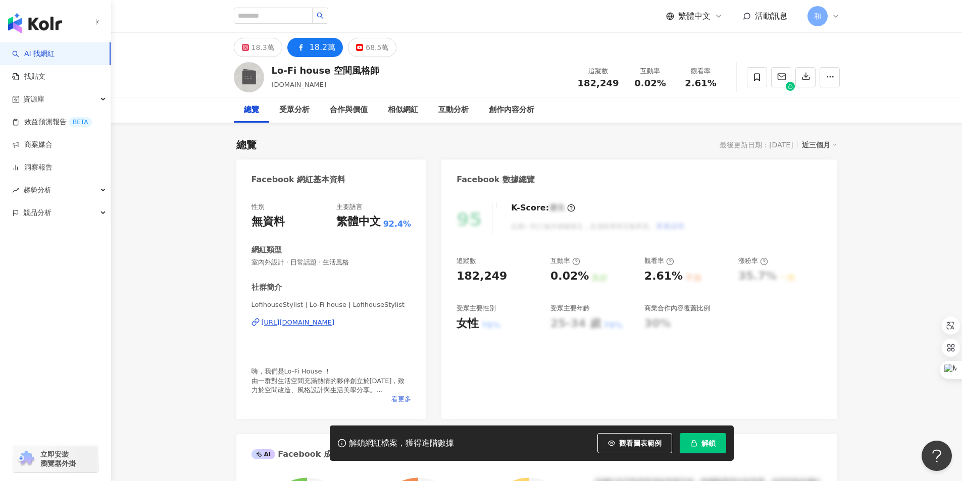
click at [399, 399] on span "看更多" at bounding box center [401, 399] width 20 height 9
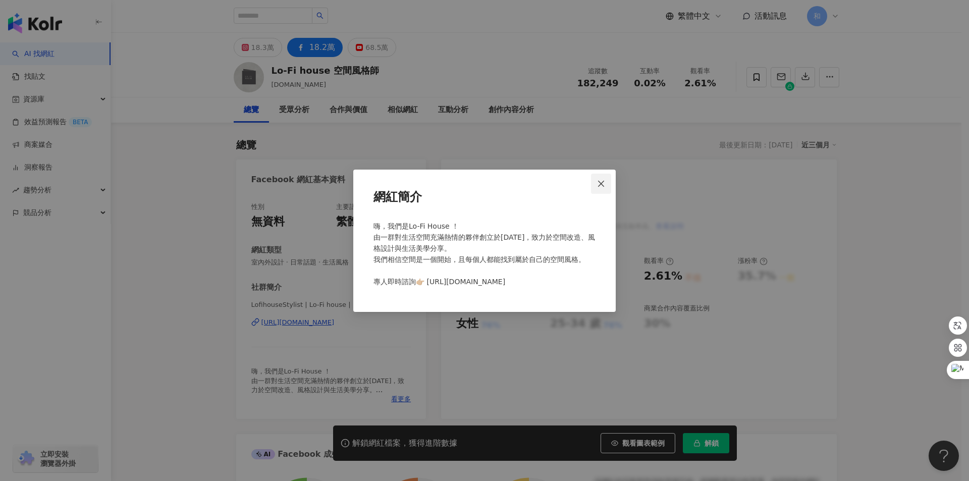
click at [603, 182] on icon "close" at bounding box center [601, 184] width 6 height 6
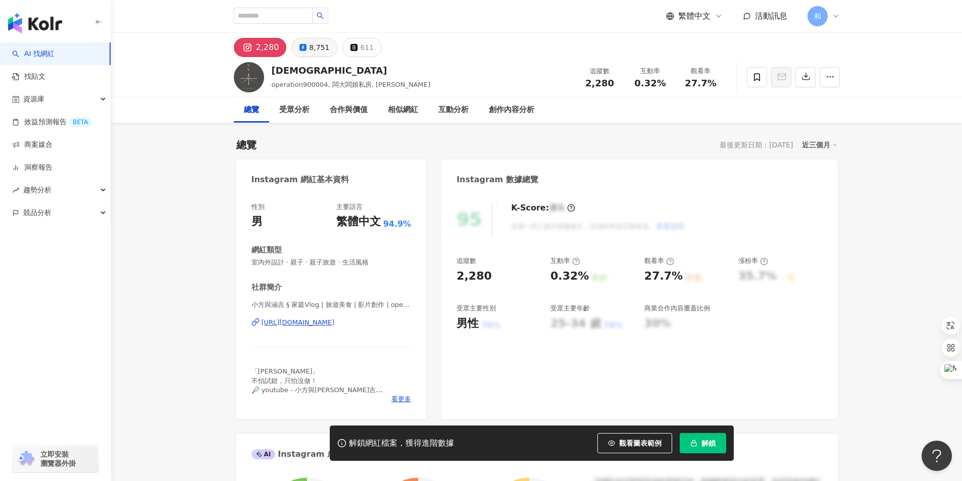
click at [317, 48] on div "8,751" at bounding box center [319, 47] width 20 height 14
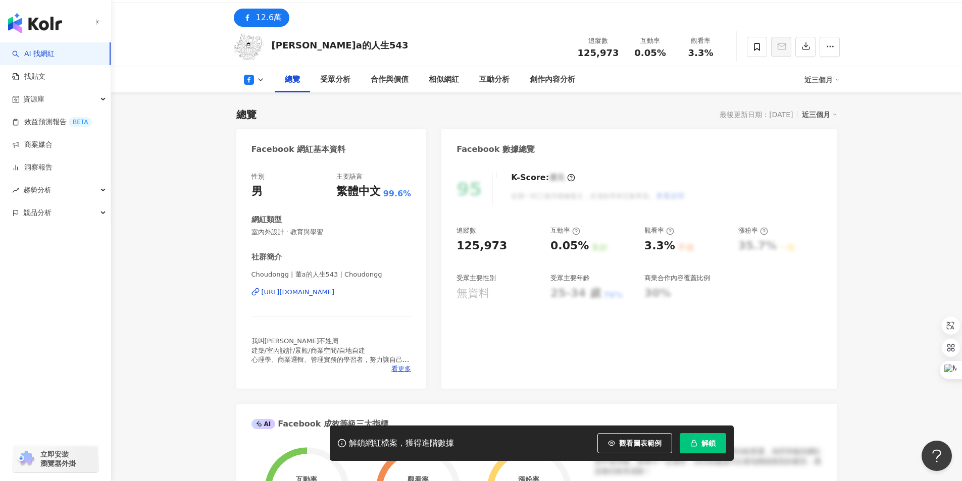
scroll to position [101, 0]
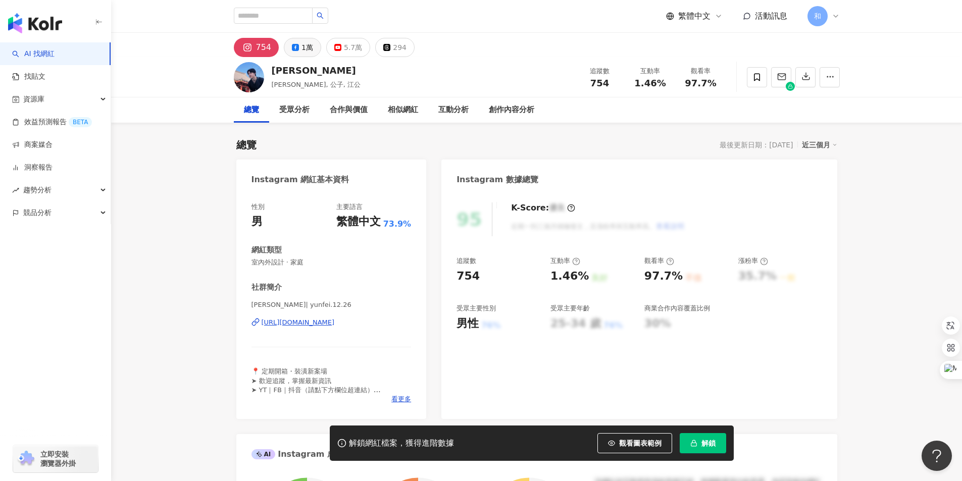
click at [301, 48] on div "1萬" at bounding box center [307, 47] width 12 height 14
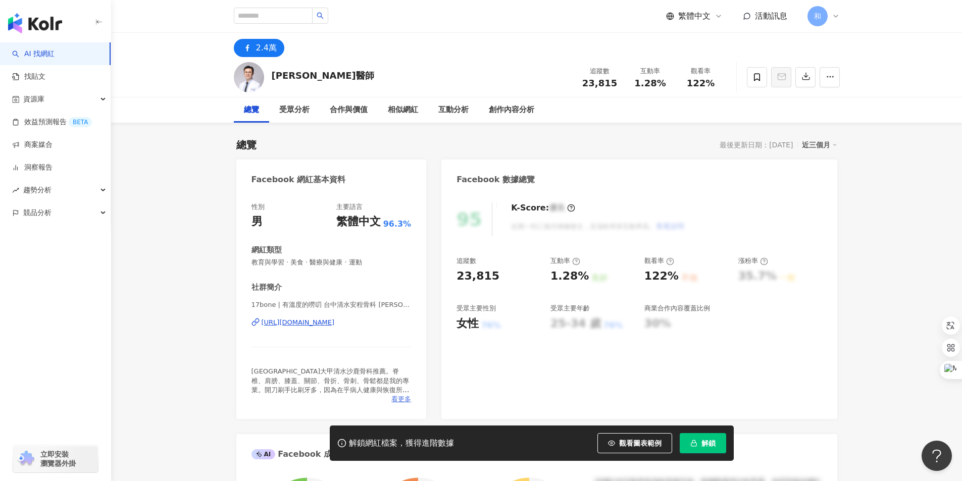
click at [404, 399] on span "看更多" at bounding box center [401, 399] width 20 height 9
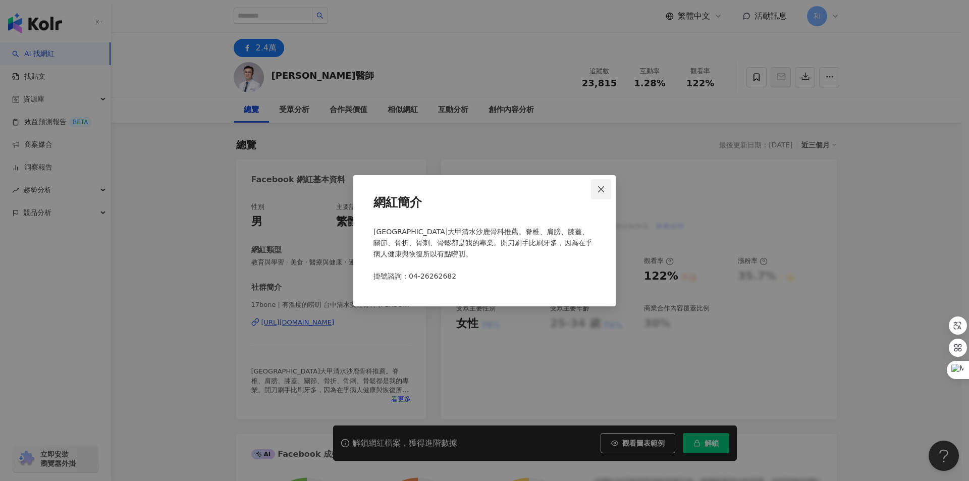
click at [601, 187] on icon "close" at bounding box center [601, 189] width 8 height 8
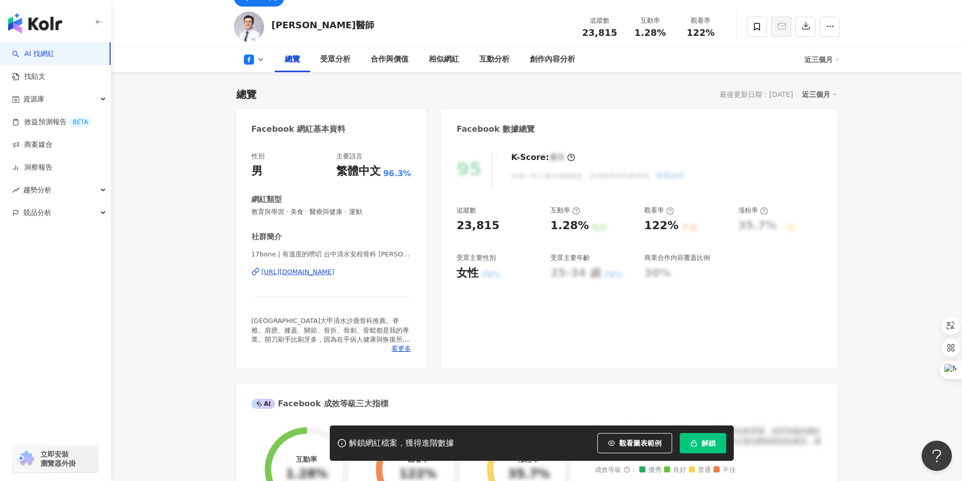
scroll to position [151, 0]
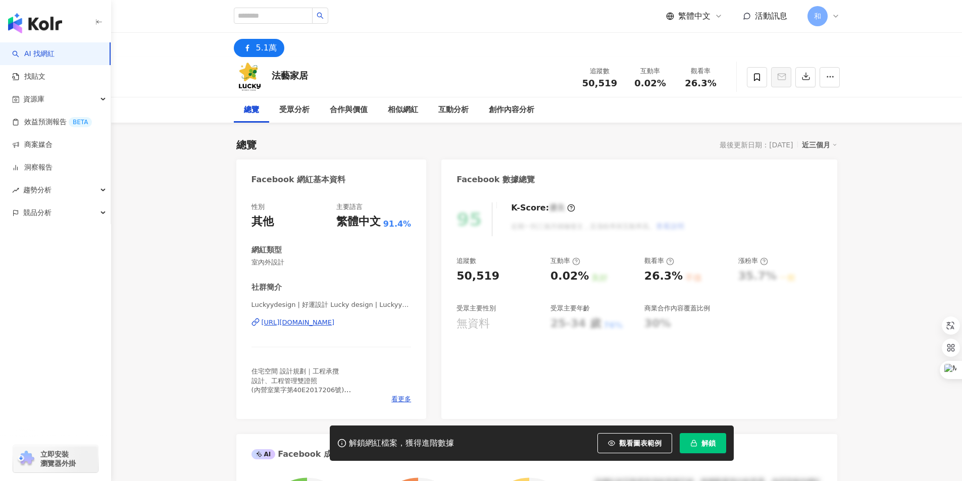
click at [335, 323] on div "https://www.facebook.com/458164604214410" at bounding box center [297, 322] width 73 height 9
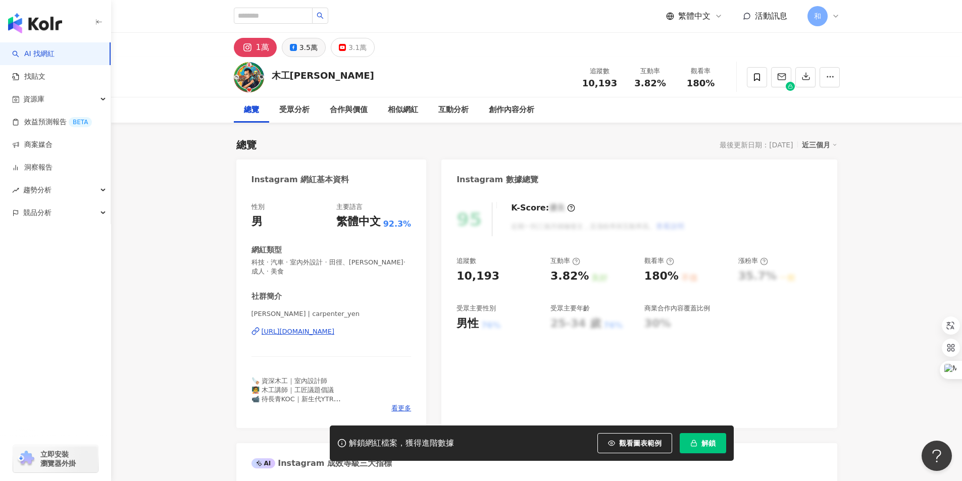
click at [302, 42] on div "3.5萬" at bounding box center [308, 47] width 18 height 14
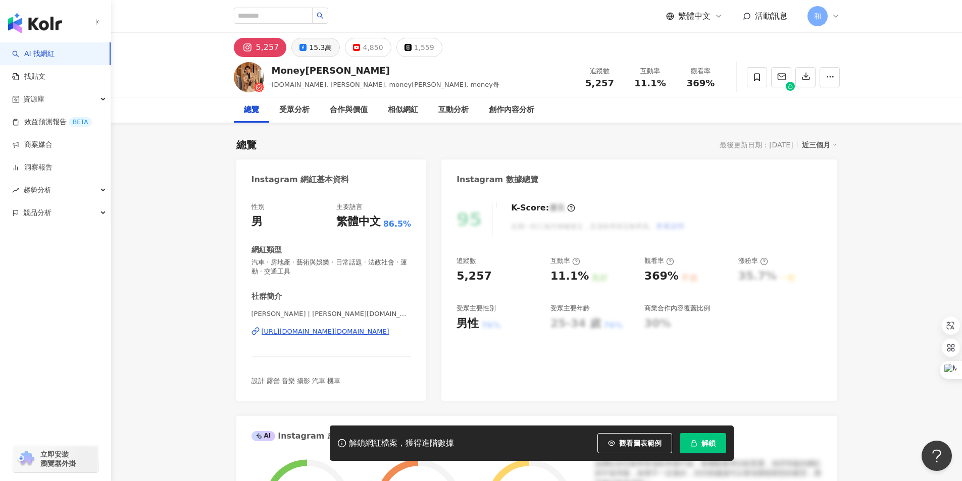
click at [313, 46] on div "15.3萬" at bounding box center [320, 47] width 23 height 14
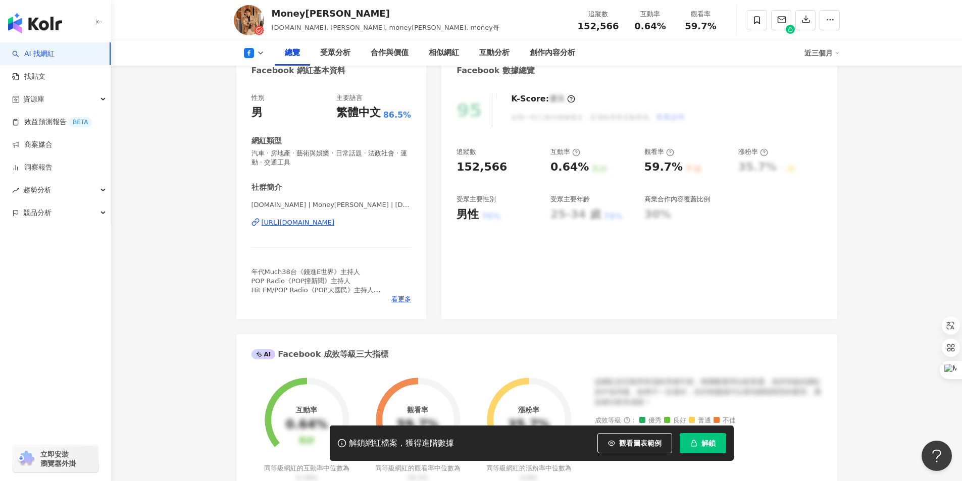
scroll to position [151, 0]
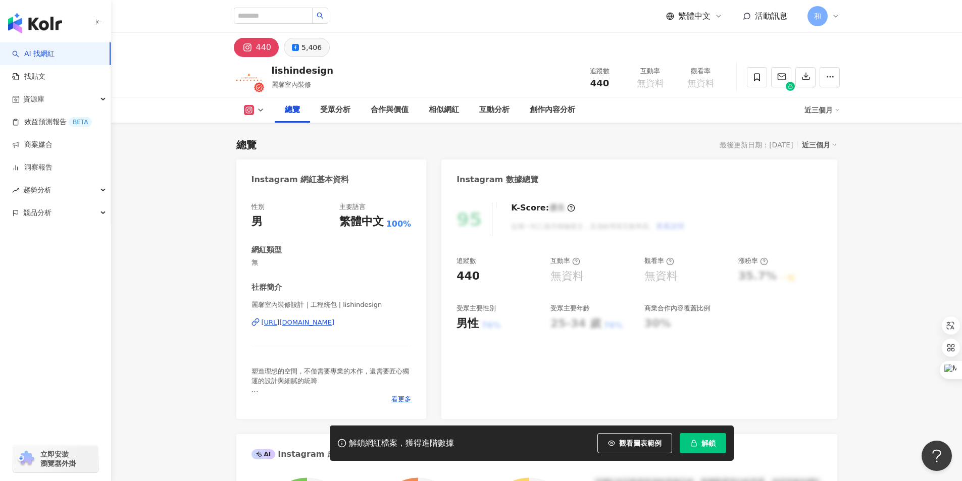
click at [302, 49] on div "5,406" at bounding box center [311, 47] width 20 height 14
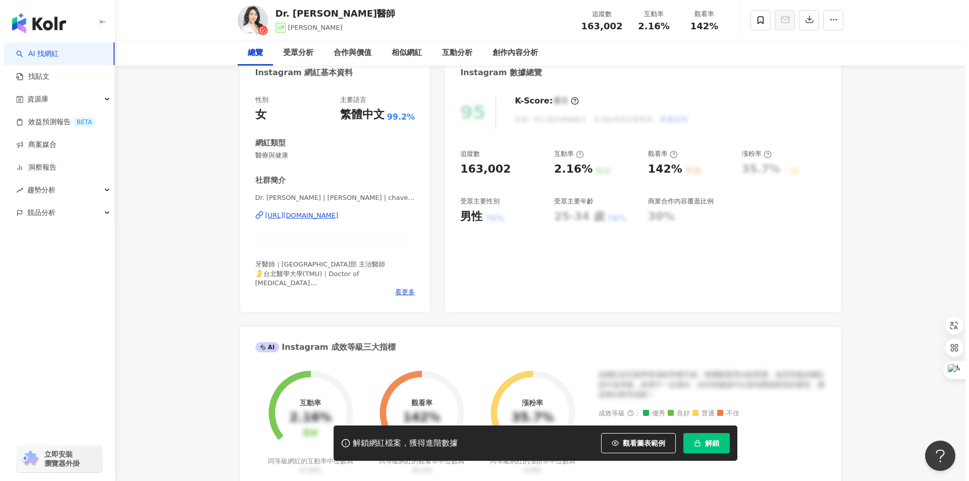
scroll to position [151, 0]
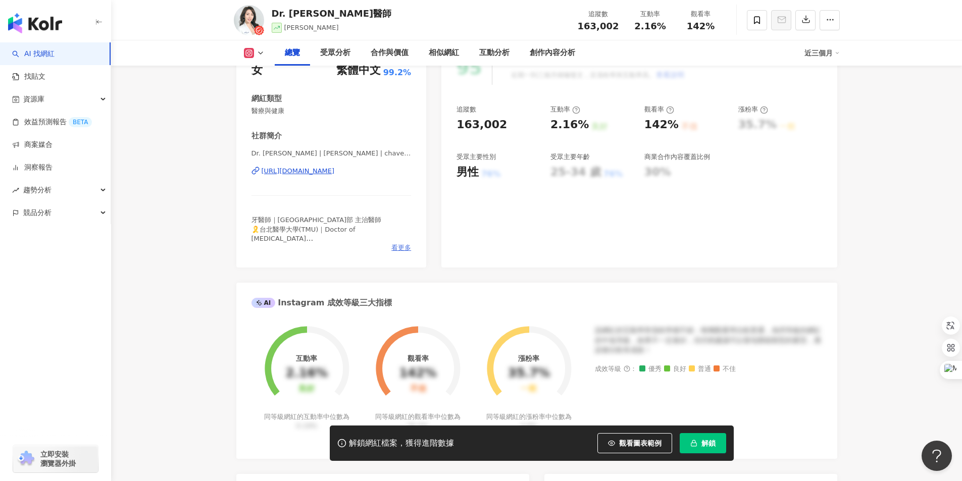
click at [399, 248] on span "看更多" at bounding box center [401, 247] width 20 height 9
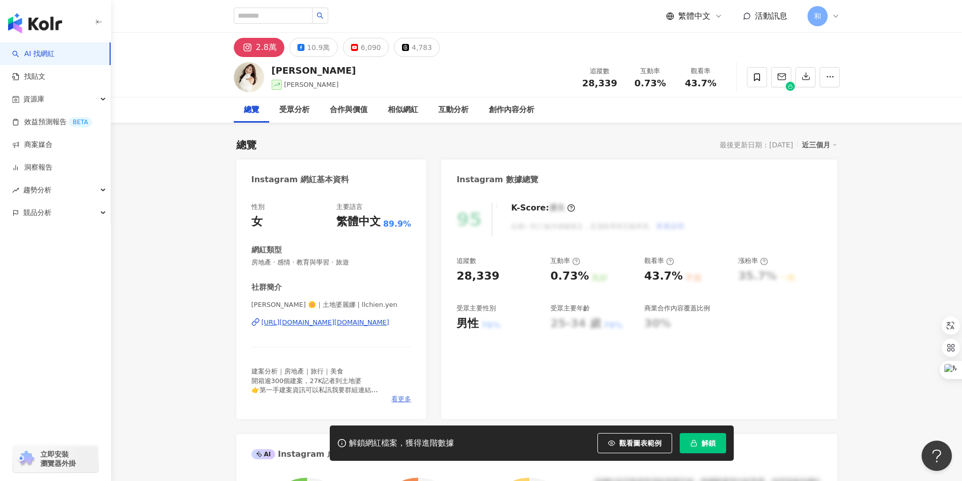
click at [402, 400] on span "看更多" at bounding box center [401, 399] width 20 height 9
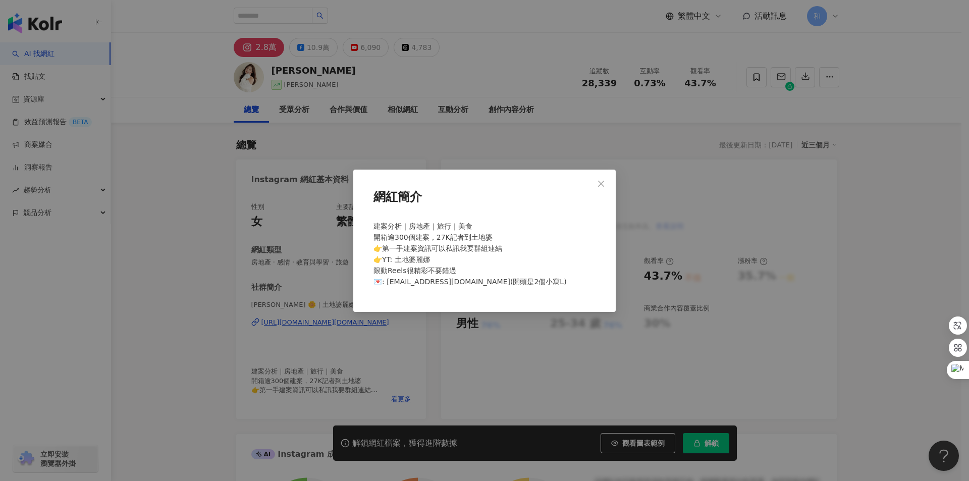
drag, startPoint x: 603, startPoint y: 182, endPoint x: 539, endPoint y: 193, distance: 65.6
click at [603, 182] on icon "close" at bounding box center [601, 184] width 6 height 6
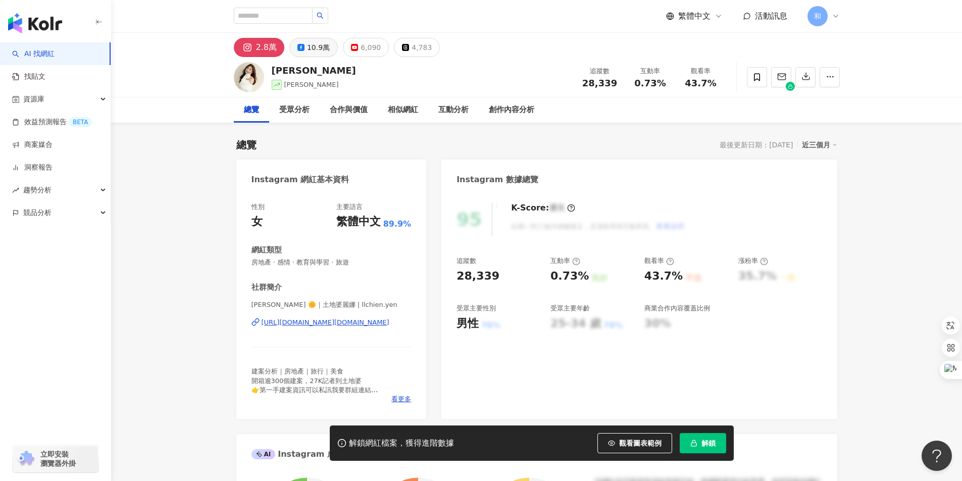
click at [309, 46] on div "10.9萬" at bounding box center [318, 47] width 23 height 14
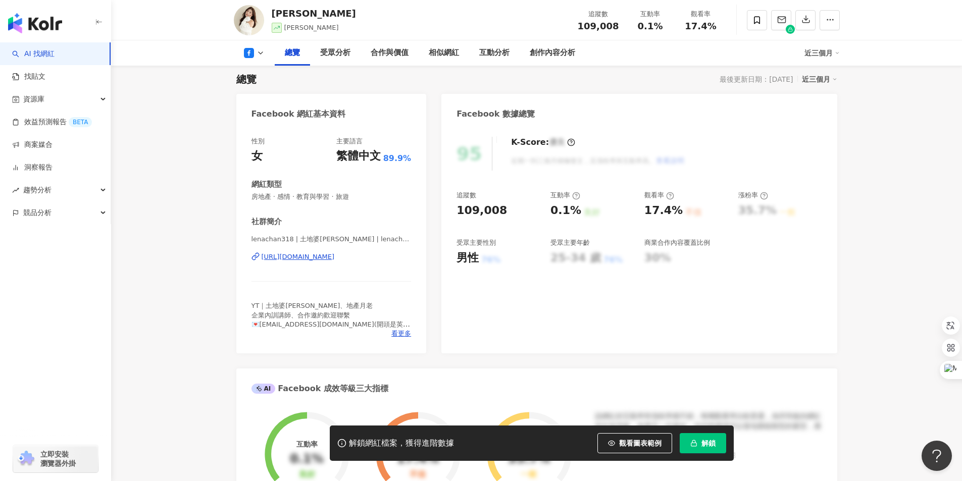
scroll to position [50, 0]
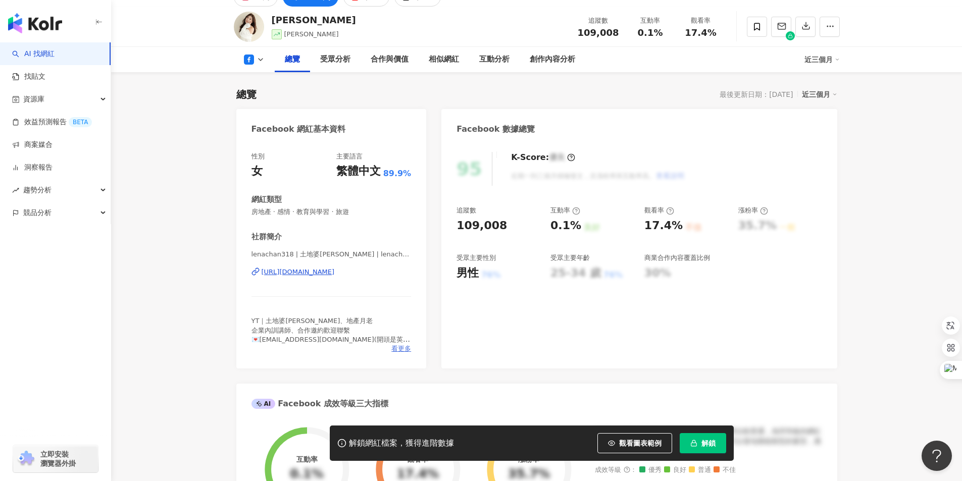
click at [407, 349] on span "看更多" at bounding box center [401, 348] width 20 height 9
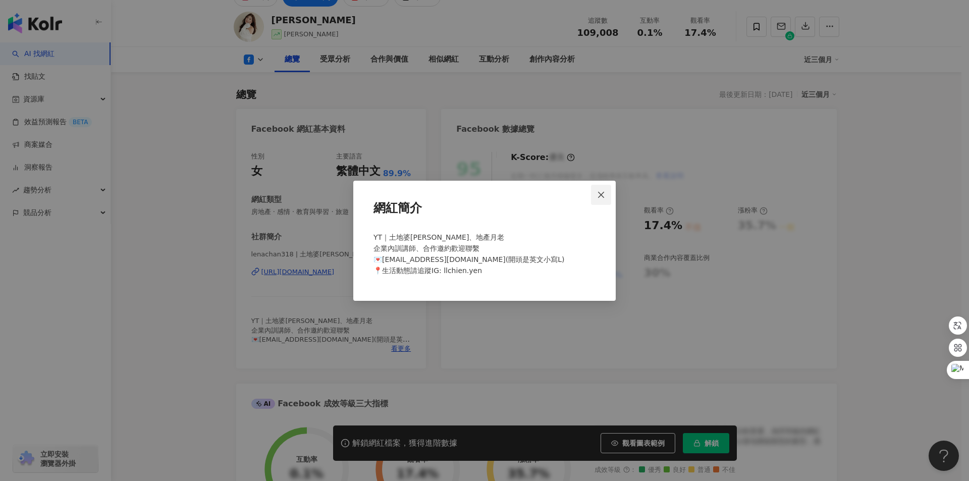
click at [604, 192] on icon "close" at bounding box center [601, 195] width 8 height 8
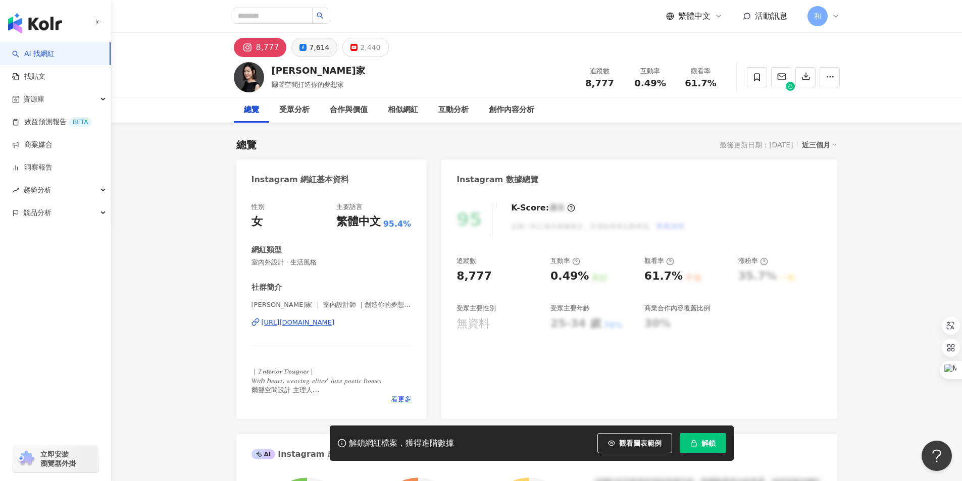
click at [316, 47] on div "7,614" at bounding box center [319, 47] width 20 height 14
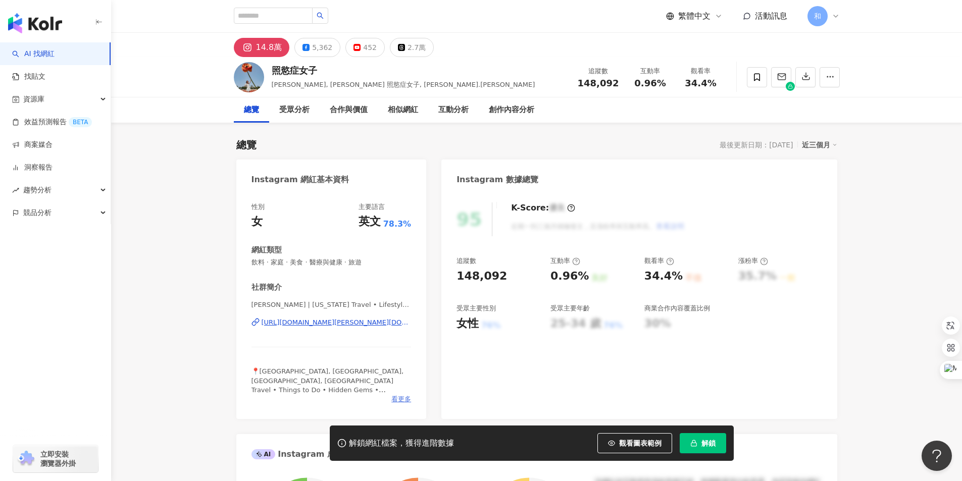
click at [400, 399] on span "看更多" at bounding box center [401, 399] width 20 height 9
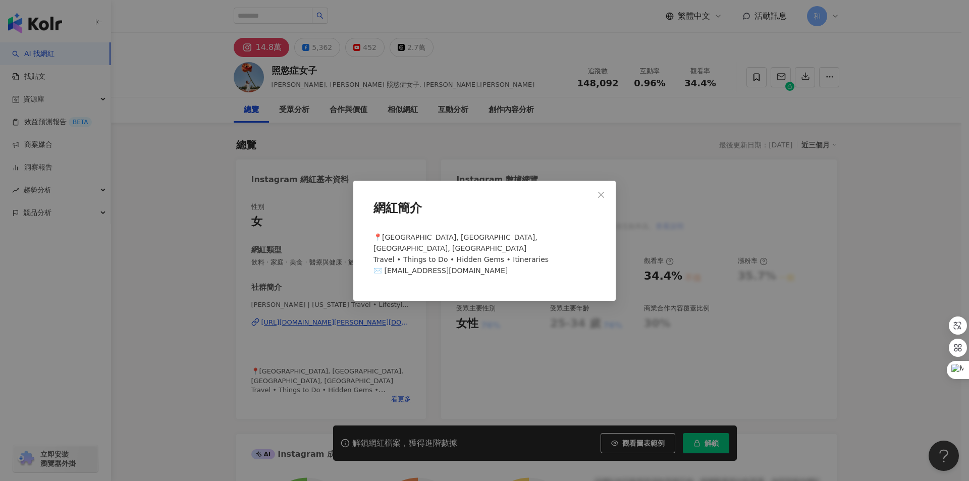
drag, startPoint x: 602, startPoint y: 197, endPoint x: 507, endPoint y: 168, distance: 99.3
click at [602, 197] on icon "close" at bounding box center [601, 195] width 8 height 8
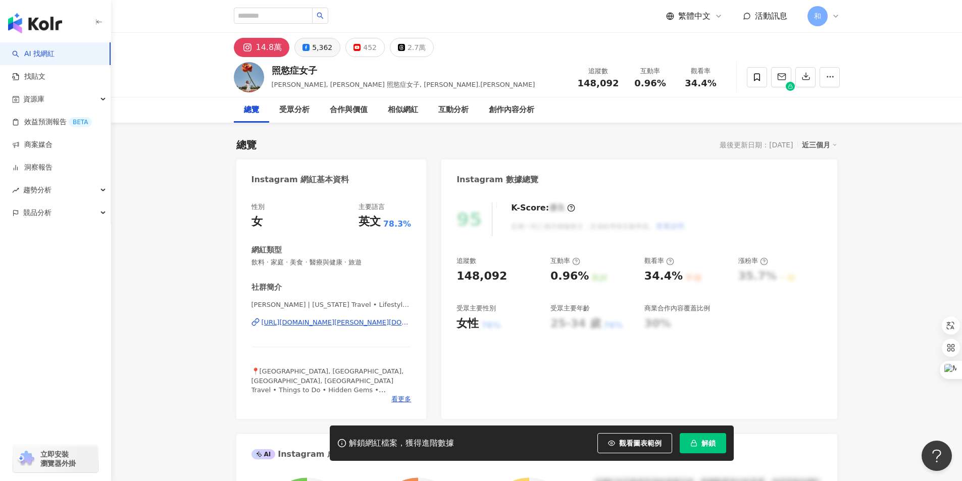
click at [312, 47] on div "5,362" at bounding box center [322, 47] width 20 height 14
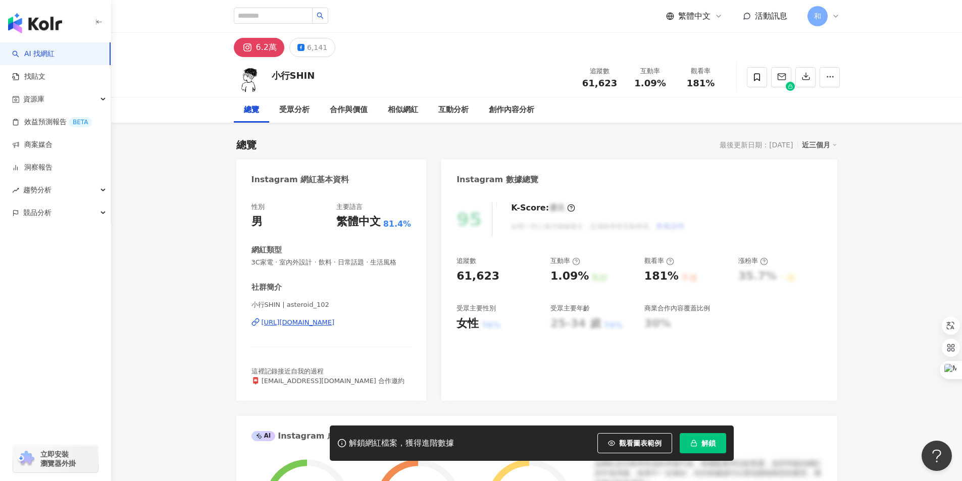
click at [313, 51] on div "6,141" at bounding box center [317, 47] width 20 height 14
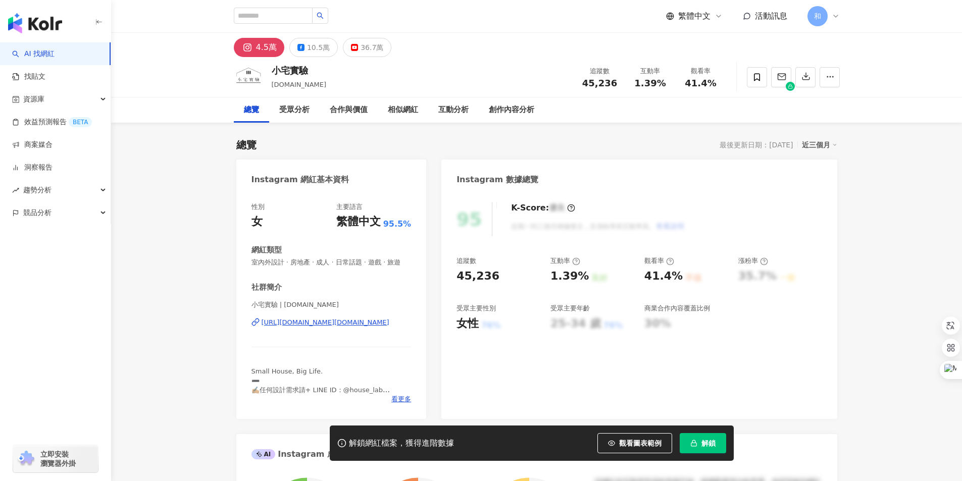
click at [312, 45] on div "10.5萬" at bounding box center [318, 47] width 23 height 14
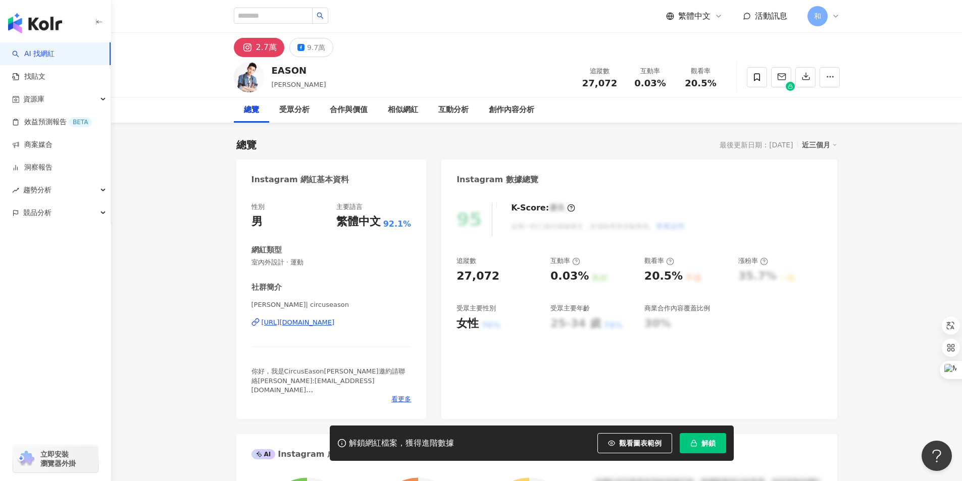
click at [303, 45] on button "9.7萬" at bounding box center [311, 47] width 44 height 19
click at [261, 17] on input "search" at bounding box center [273, 16] width 79 height 16
paste input "********"
type input "********"
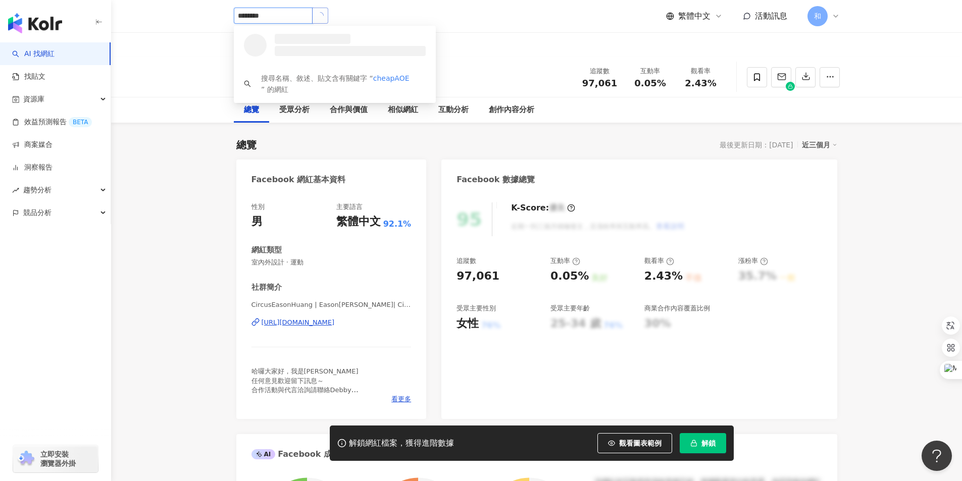
click at [328, 11] on button "button" at bounding box center [320, 16] width 16 height 16
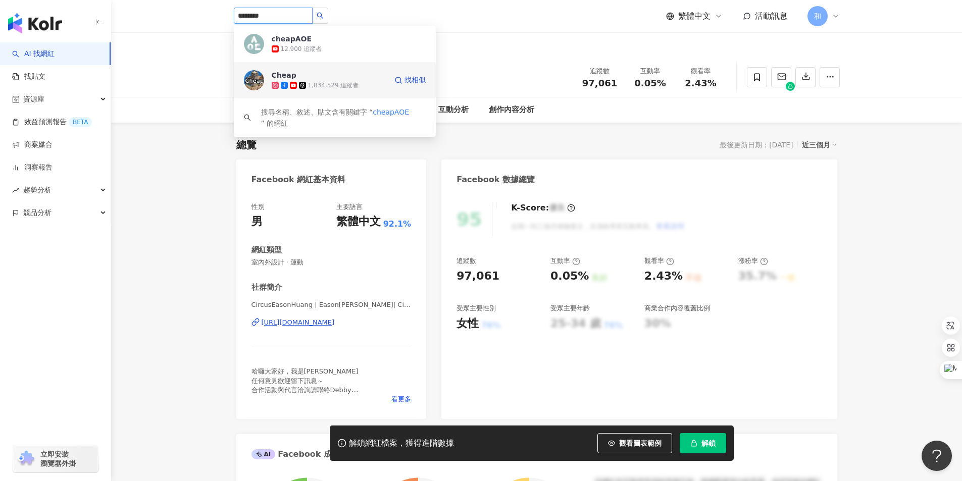
click at [331, 83] on div "1,834,529 追蹤者" at bounding box center [333, 85] width 51 height 9
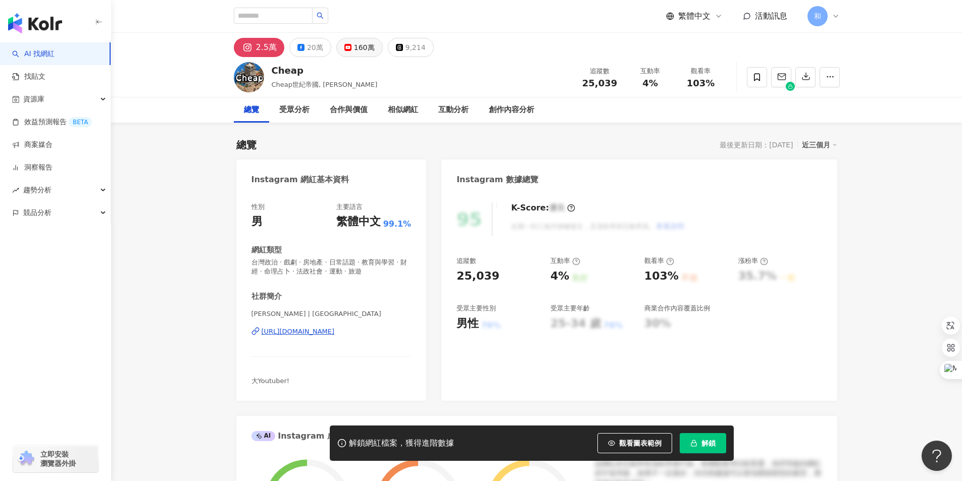
click at [363, 43] on div "160萬" at bounding box center [364, 47] width 21 height 14
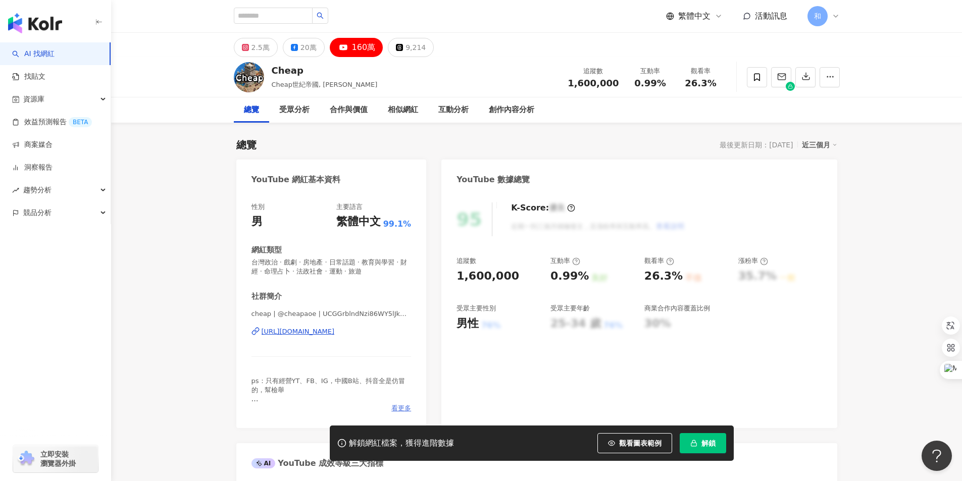
click at [400, 408] on span "看更多" at bounding box center [401, 408] width 20 height 9
